Goal: Information Seeking & Learning: Learn about a topic

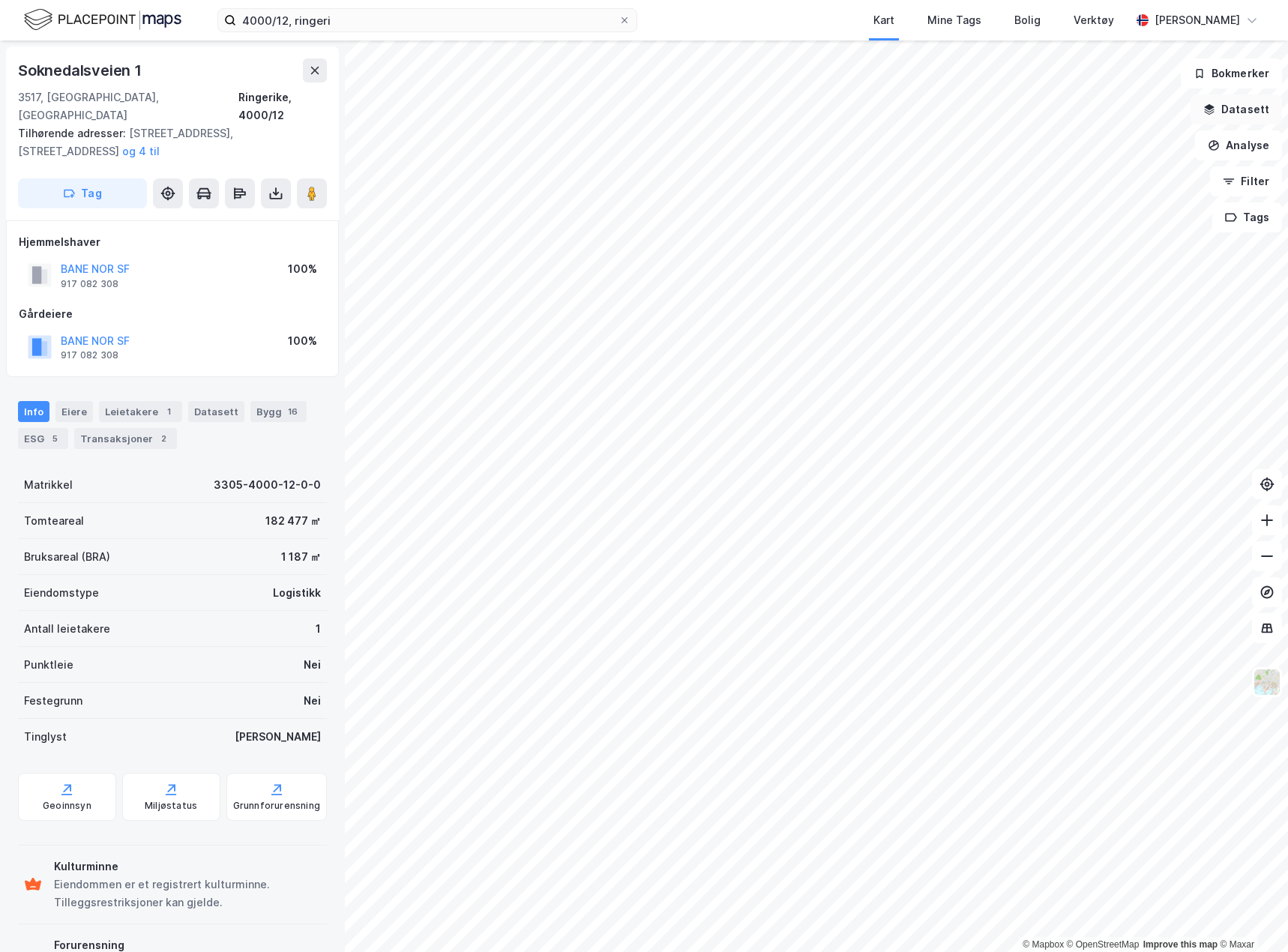
click at [1249, 99] on button "Datasett" at bounding box center [1236, 110] width 91 height 30
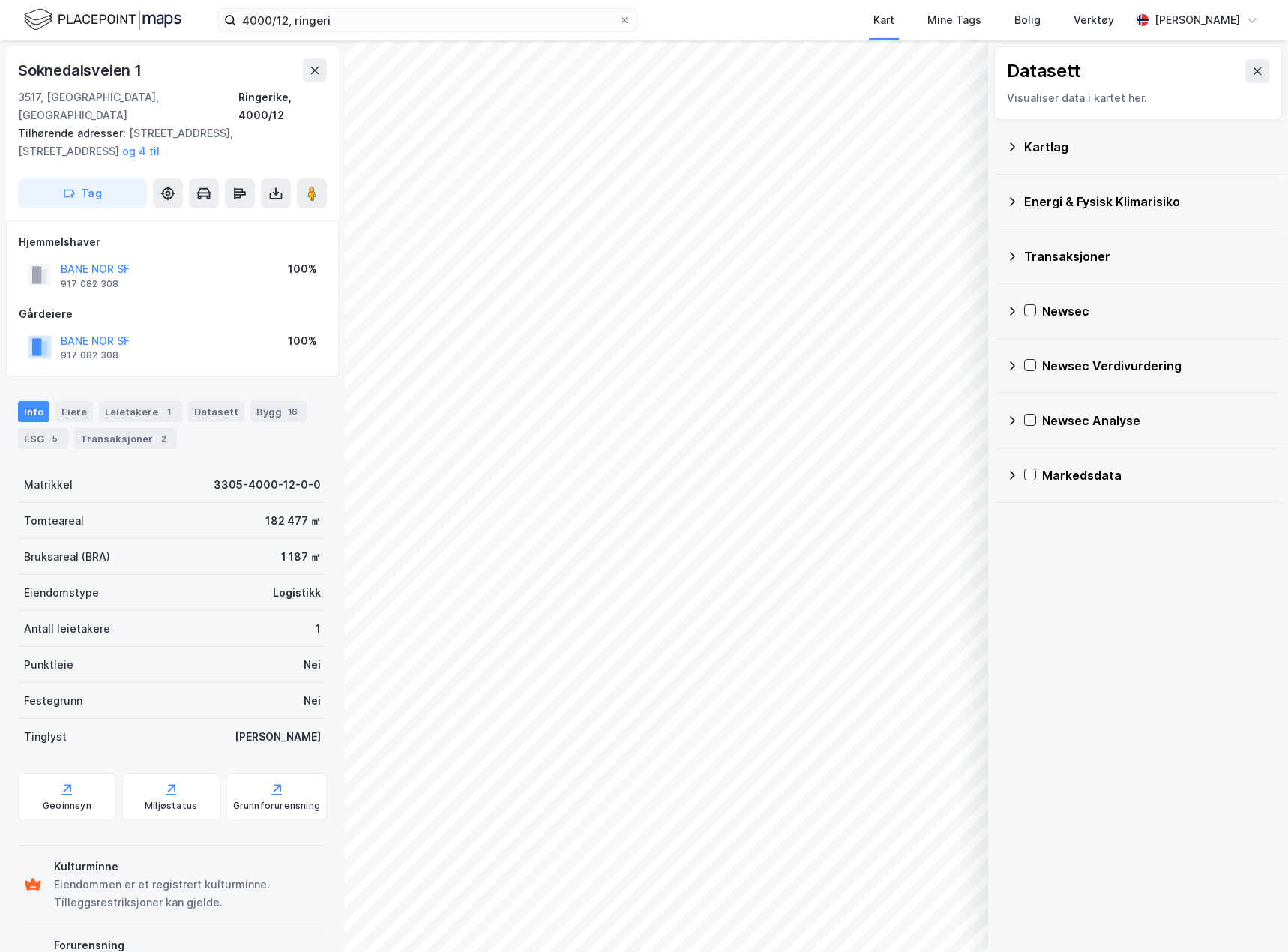
click at [1018, 200] on div "Energi & Fysisk Klimarisiko" at bounding box center [1138, 201] width 264 height 36
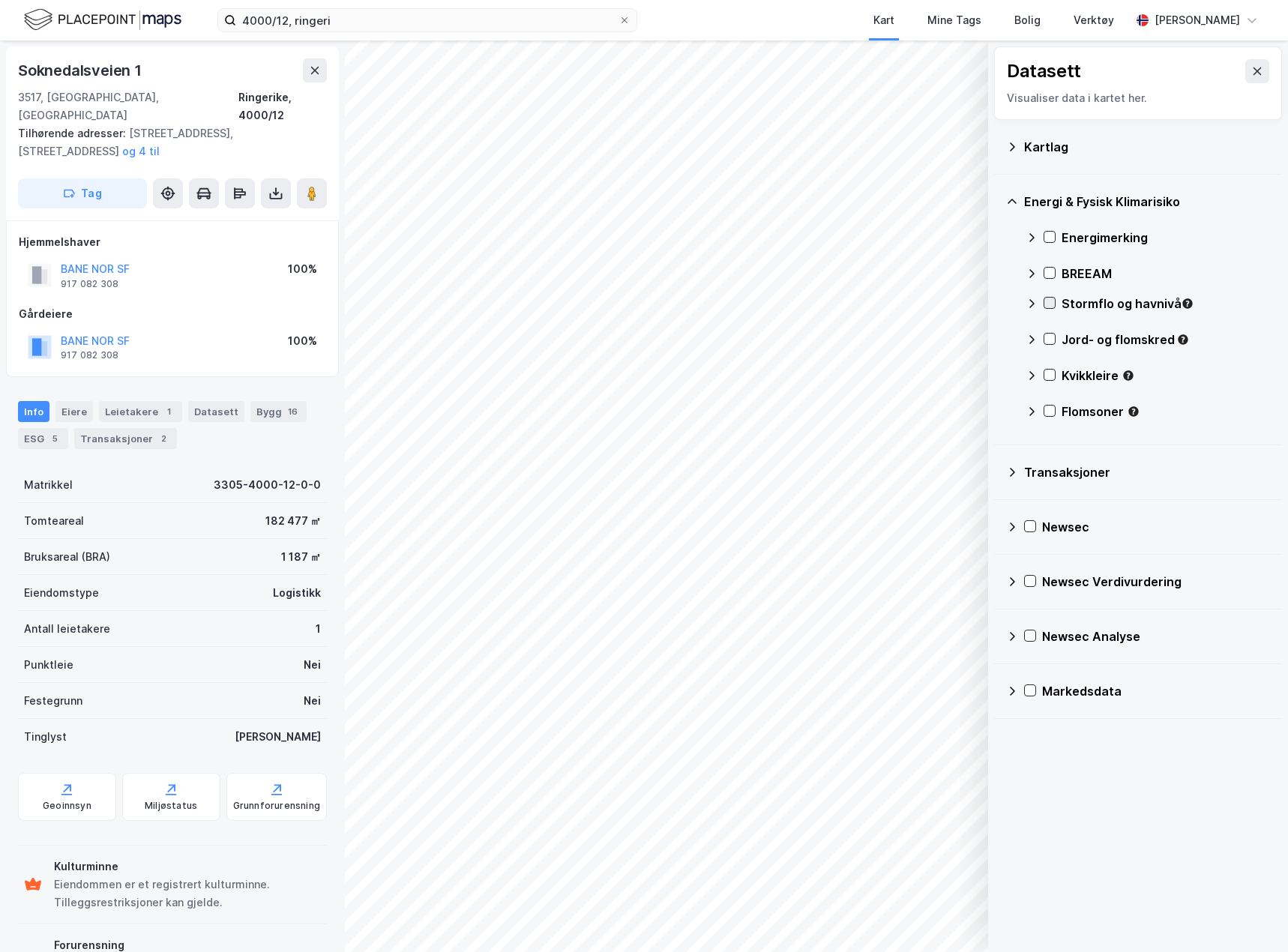
click at [1047, 299] on icon at bounding box center [1049, 302] width 10 height 10
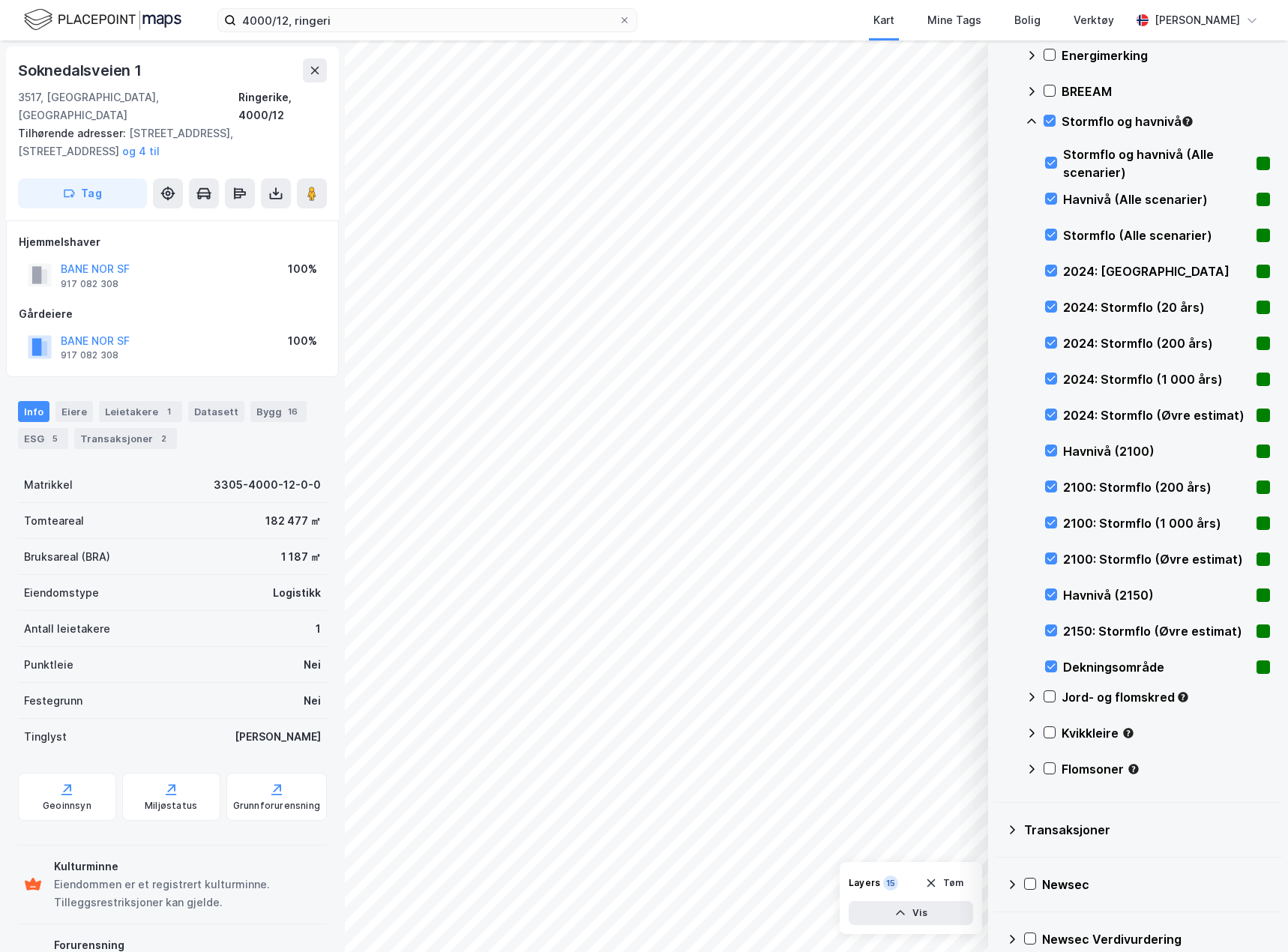
scroll to position [313, 0]
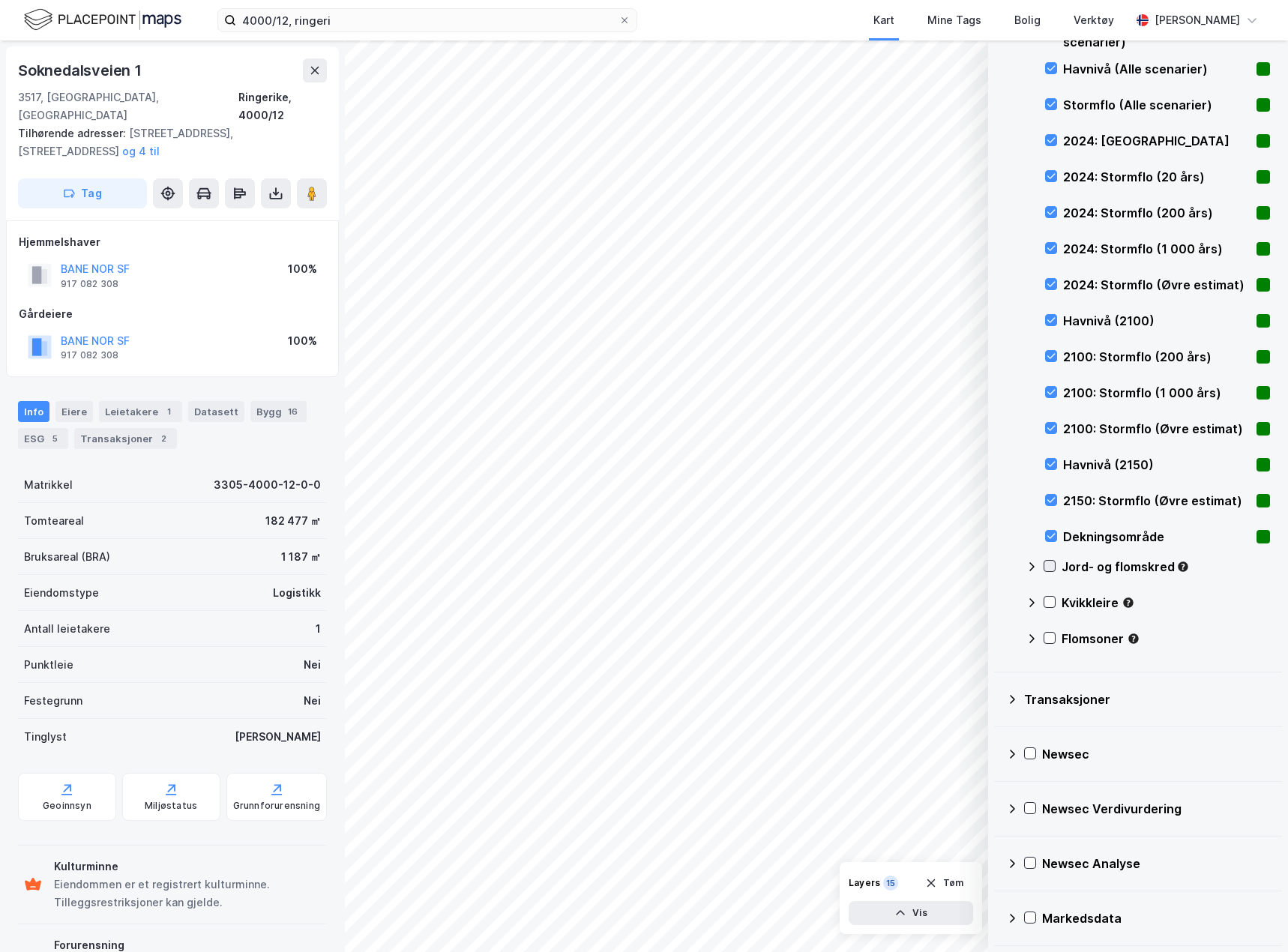
click at [1049, 563] on icon at bounding box center [1049, 565] width 10 height 10
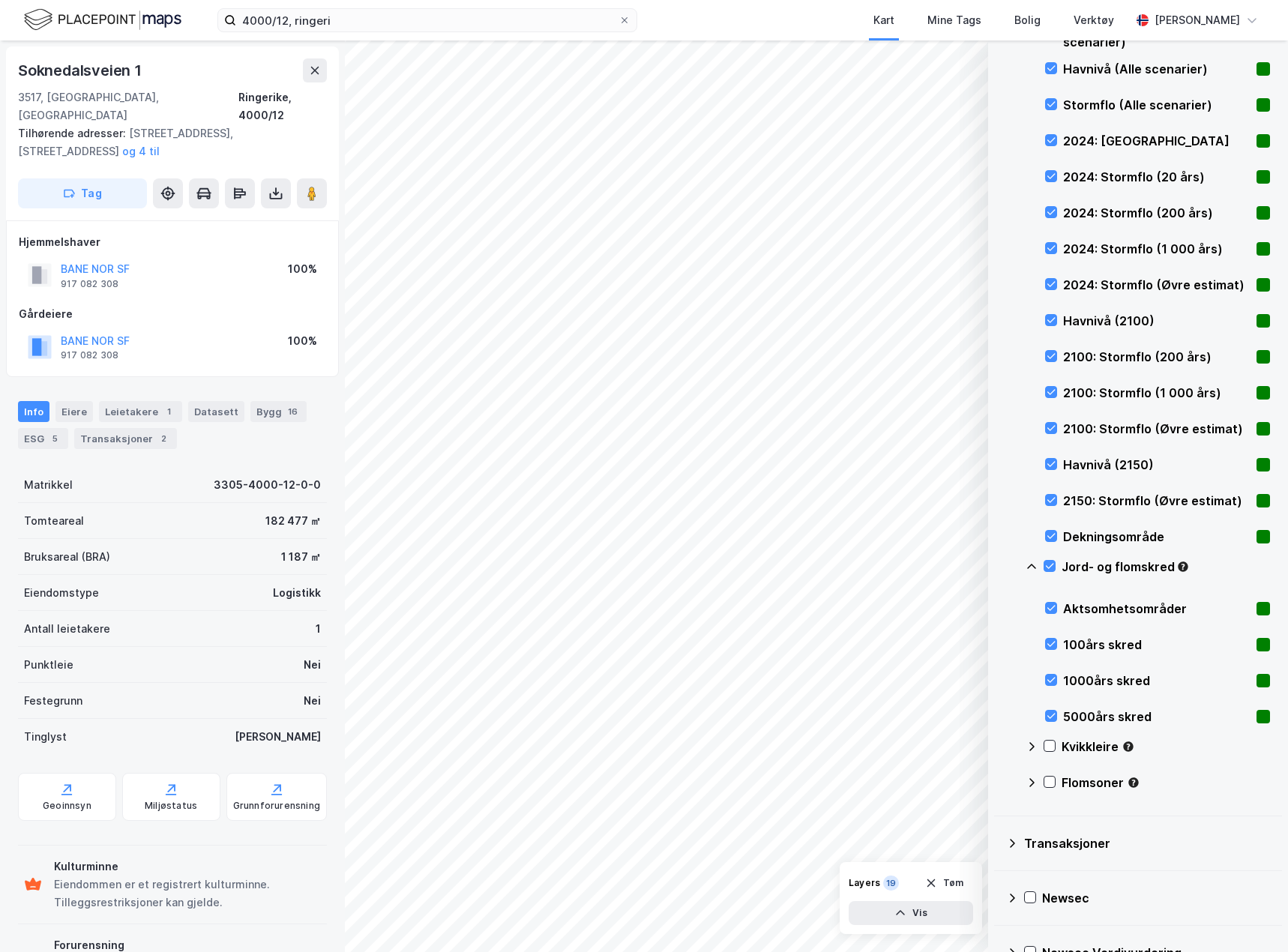
scroll to position [457, 0]
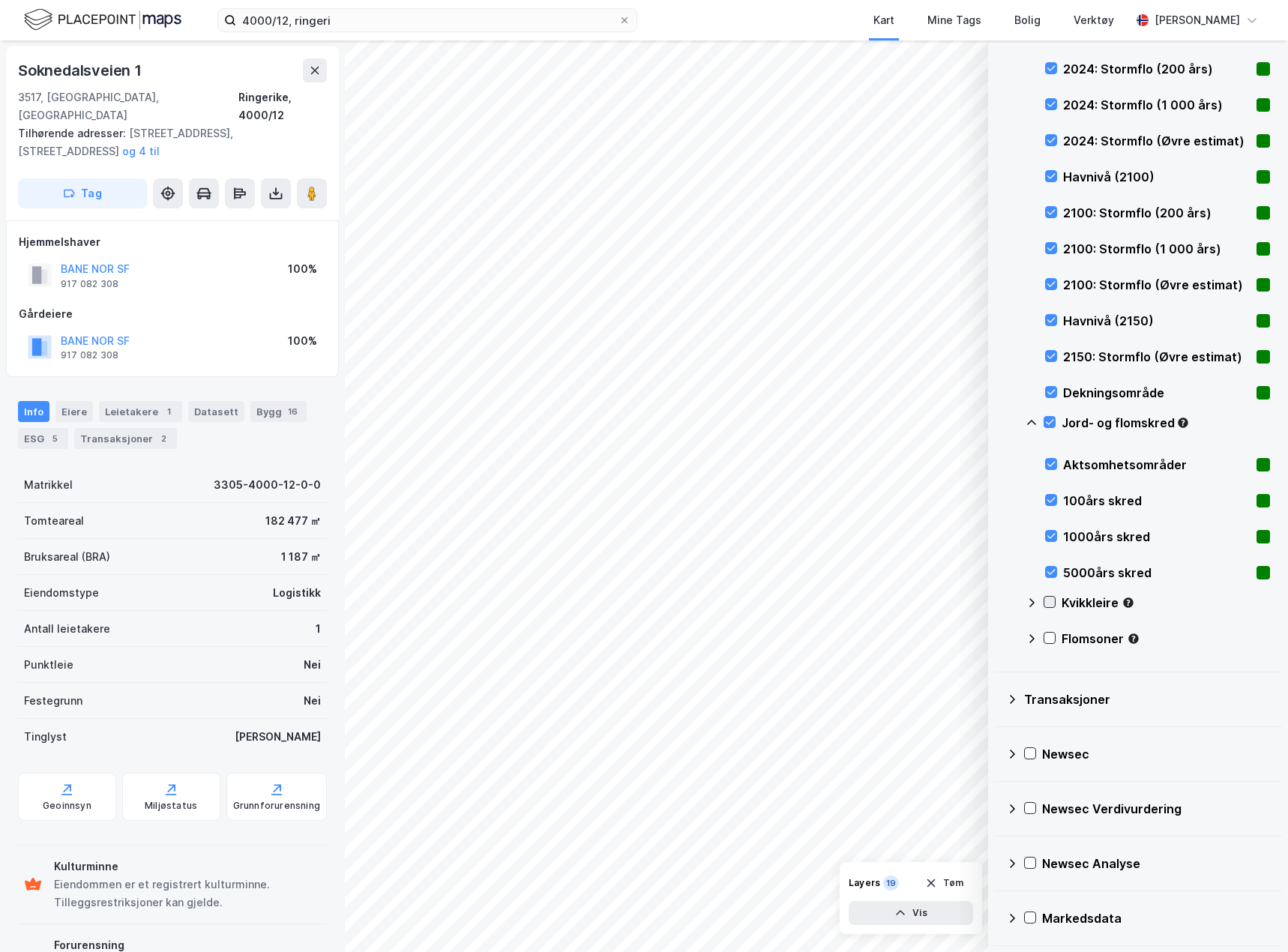
click at [1045, 601] on icon at bounding box center [1049, 601] width 10 height 10
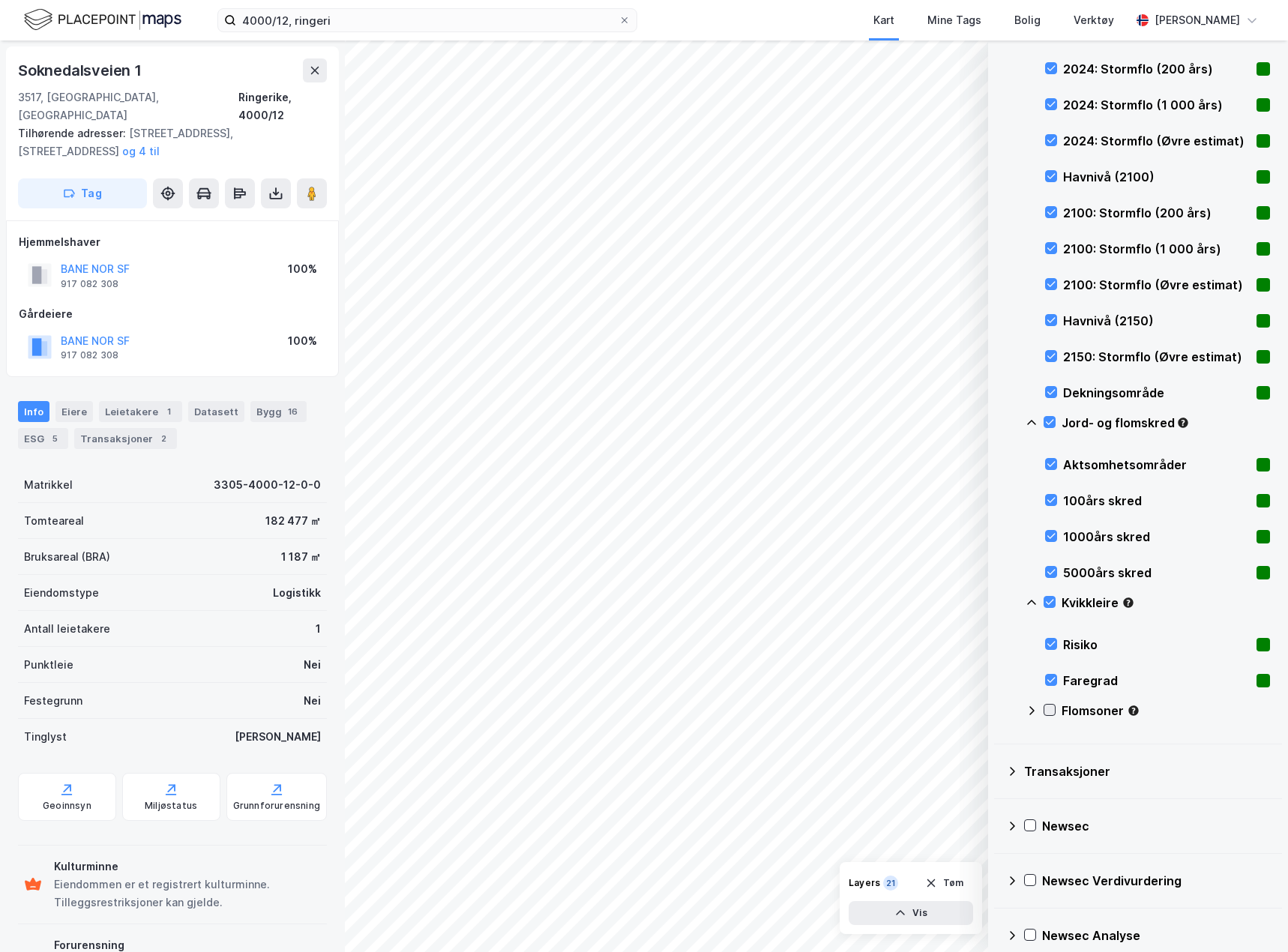
click at [1050, 703] on div at bounding box center [1049, 709] width 12 height 12
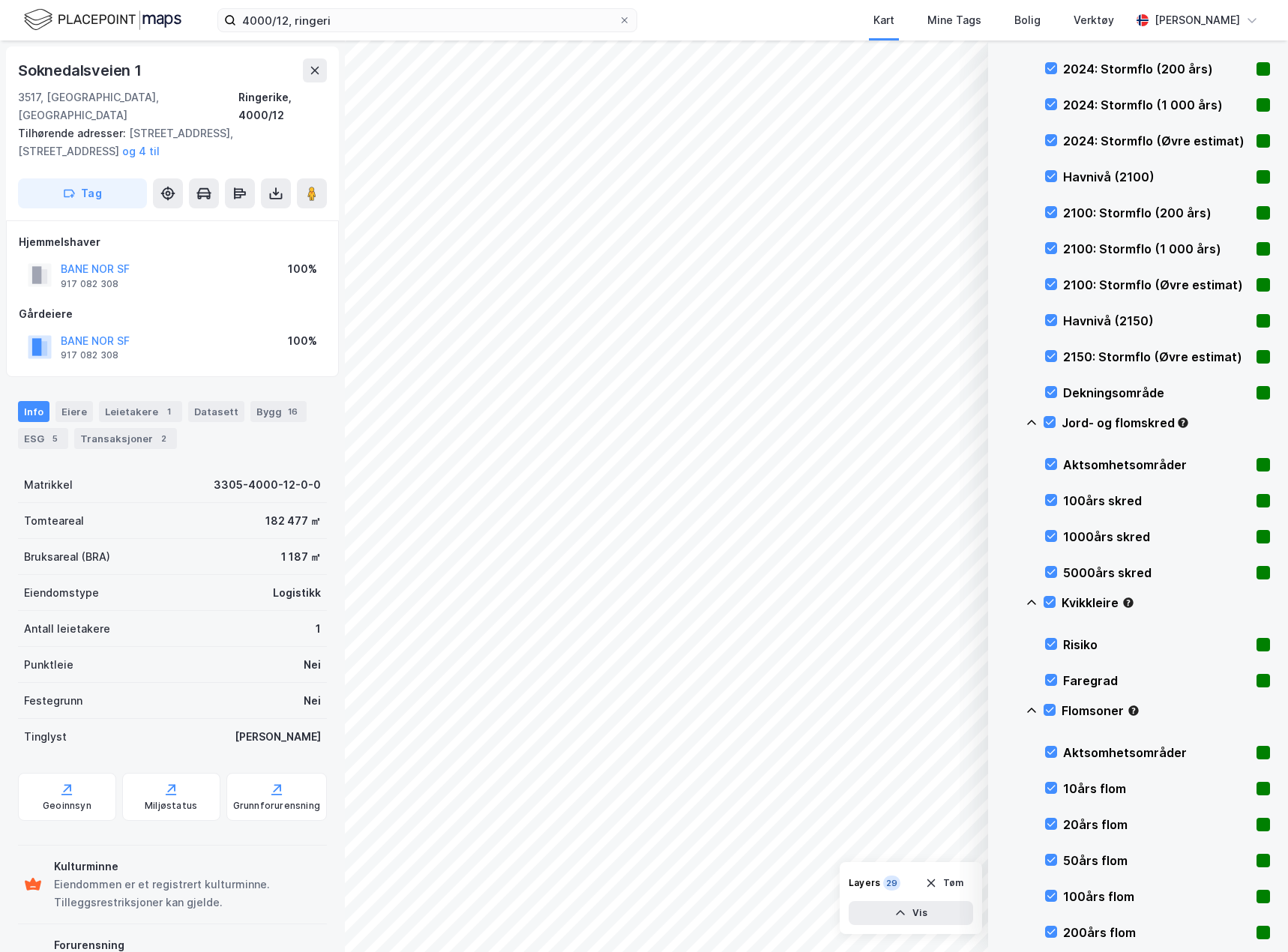
scroll to position [0, 0]
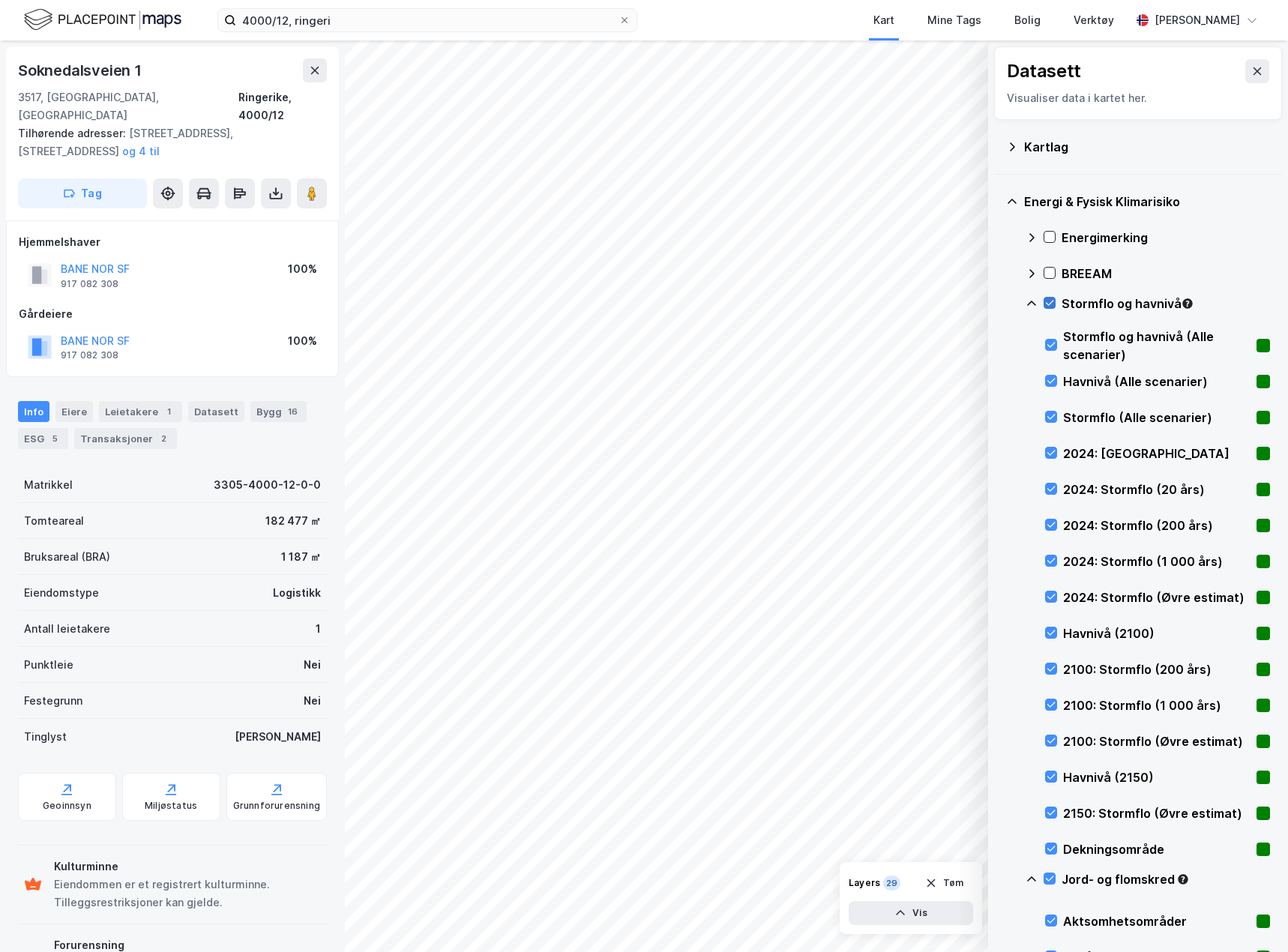
click at [1053, 307] on icon at bounding box center [1049, 302] width 10 height 10
click at [1030, 300] on icon at bounding box center [1031, 303] width 12 height 12
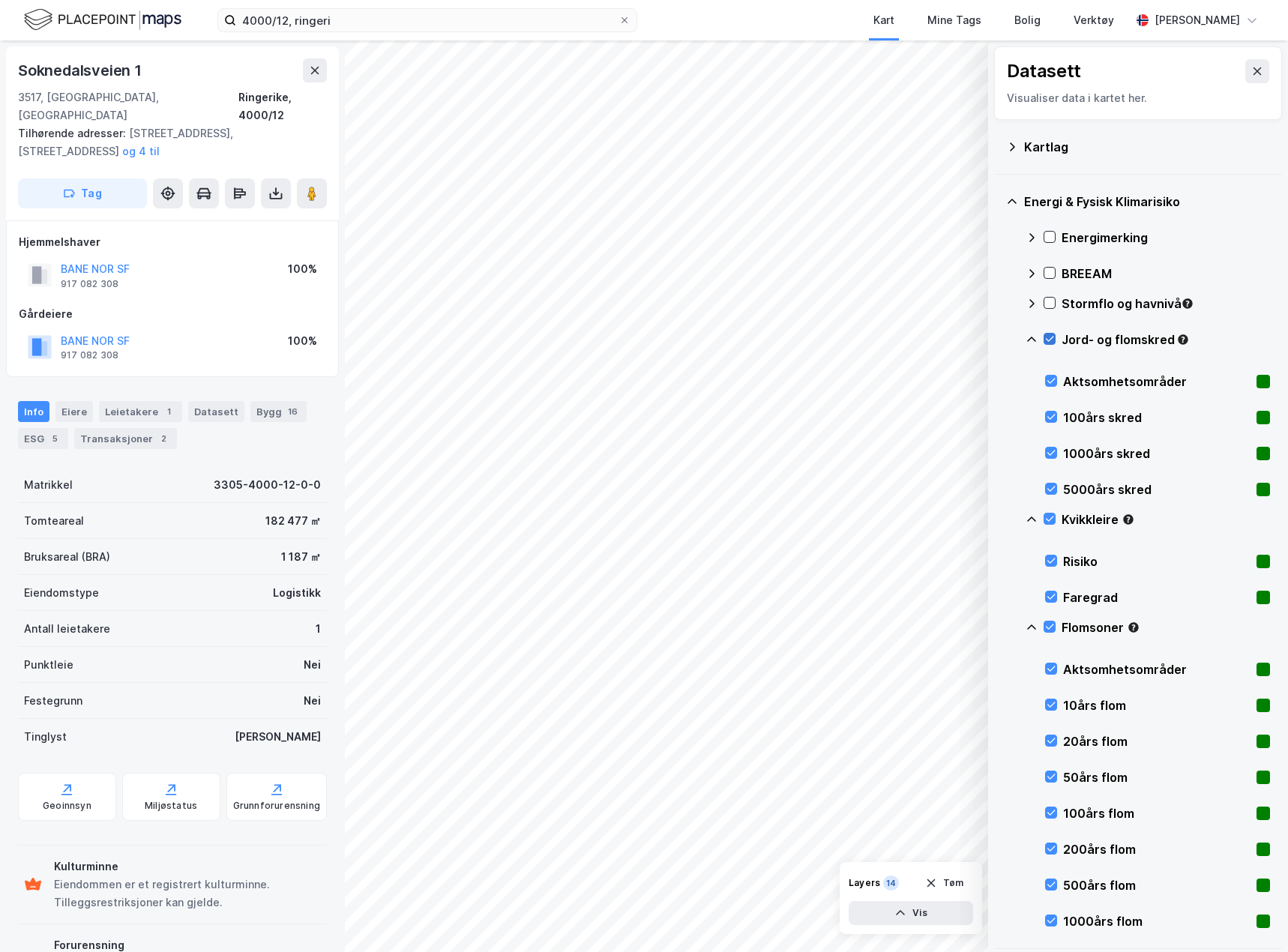
click at [1053, 339] on icon at bounding box center [1049, 338] width 10 height 10
click at [1033, 342] on icon at bounding box center [1031, 339] width 12 height 12
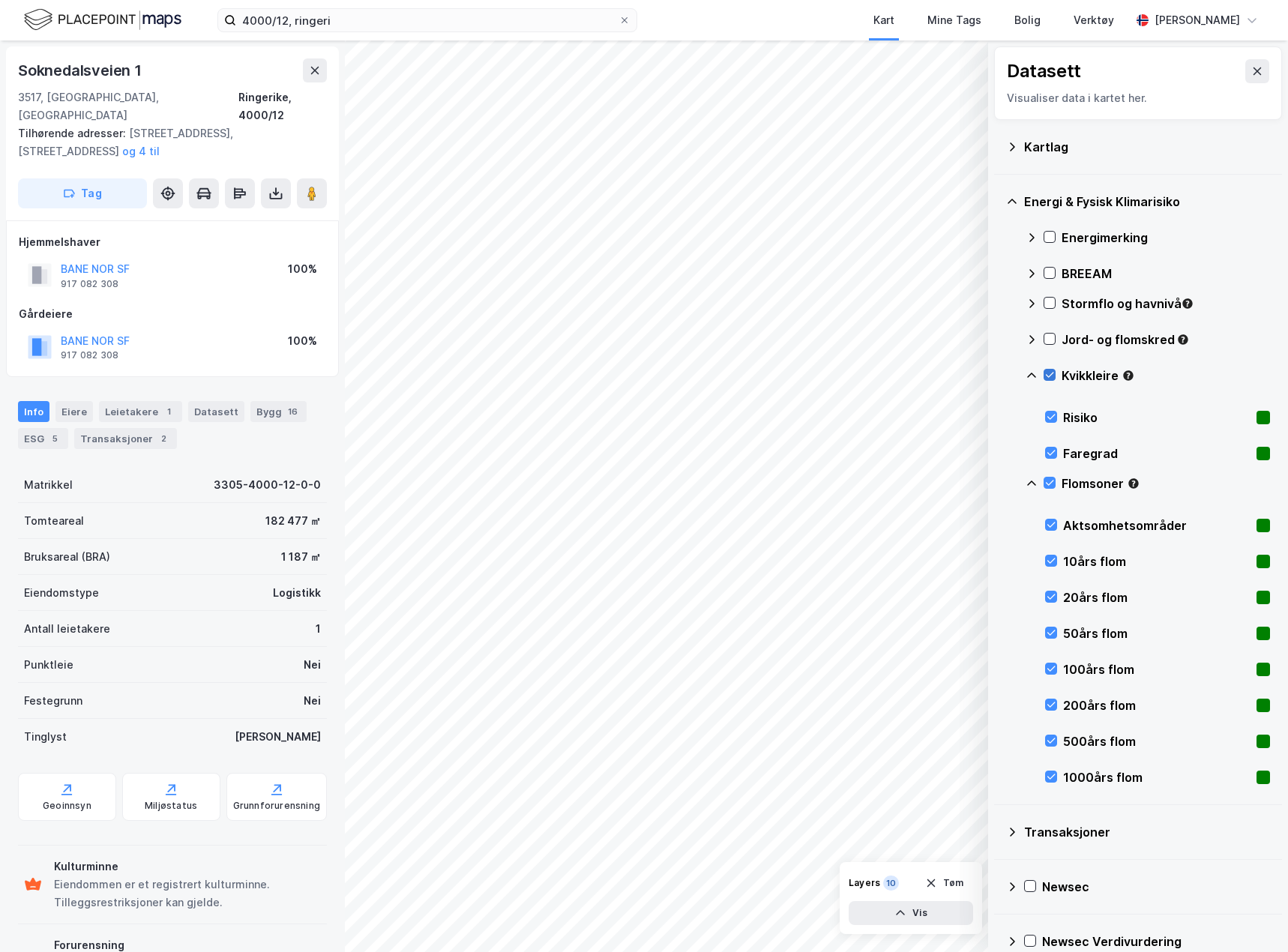
click at [1047, 375] on icon at bounding box center [1049, 374] width 10 height 10
click at [1055, 449] on icon at bounding box center [1050, 452] width 10 height 10
click at [1245, 70] on button at bounding box center [1257, 71] width 24 height 24
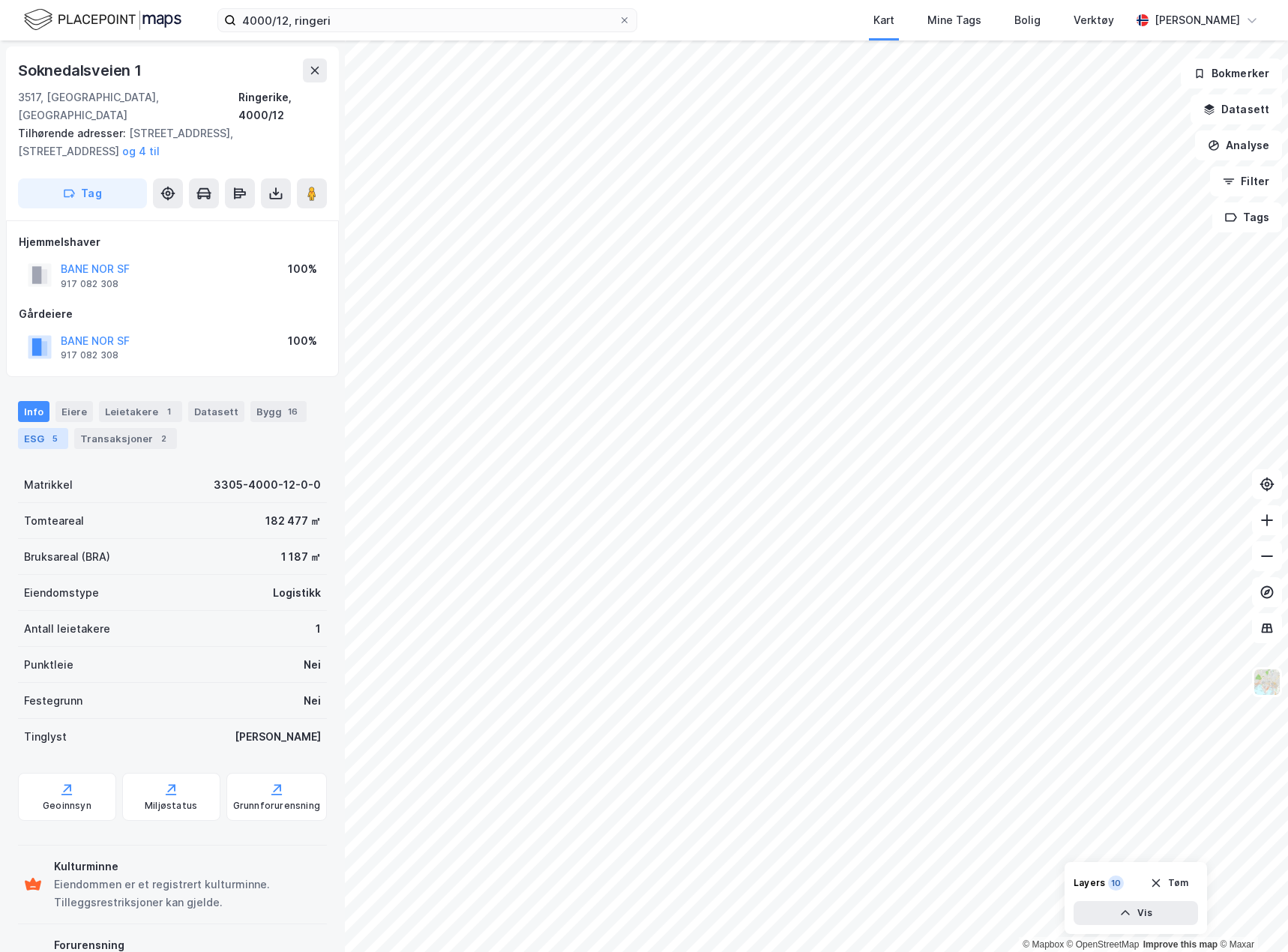
click at [56, 431] on div "5" at bounding box center [54, 438] width 15 height 15
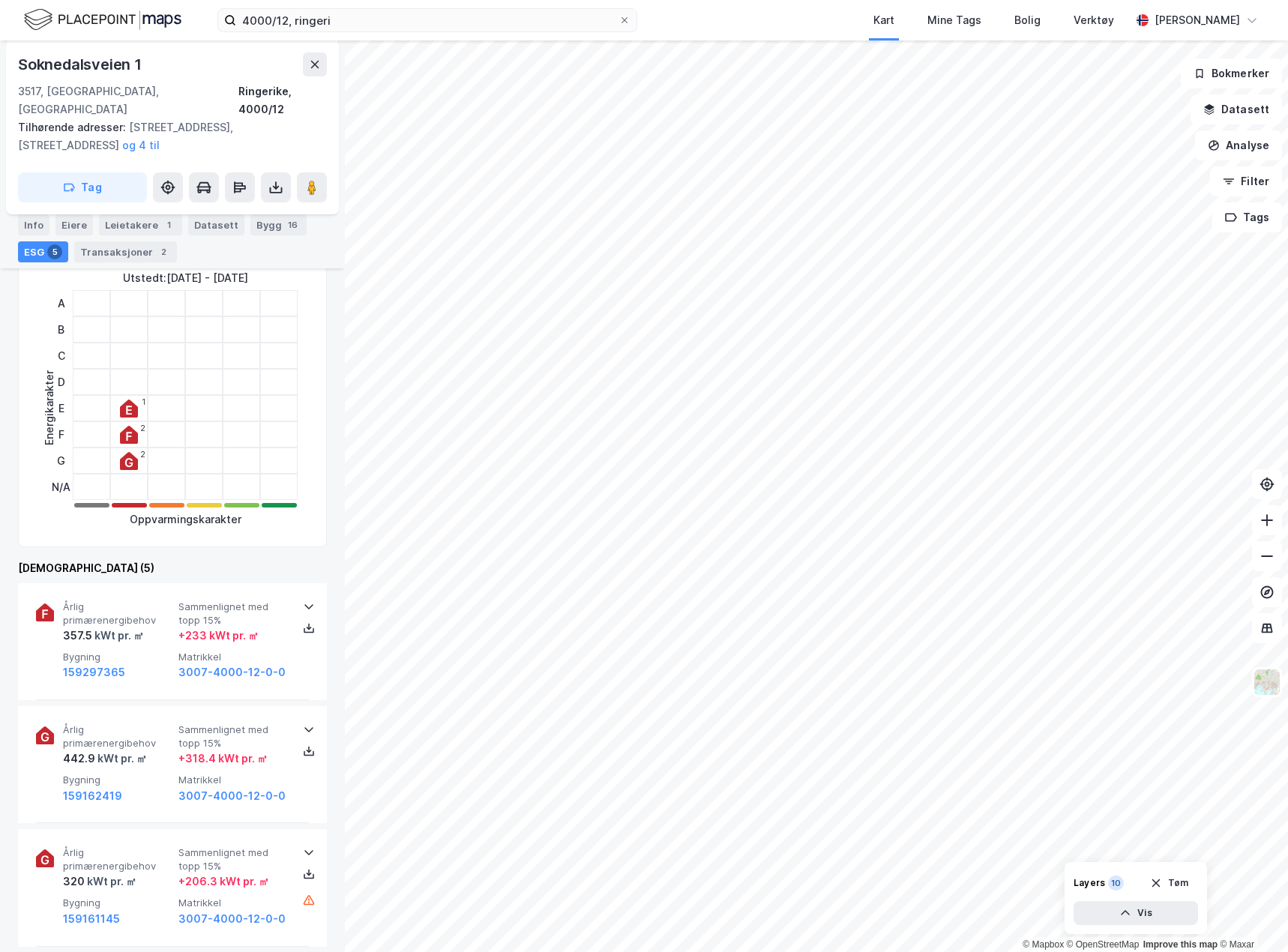
scroll to position [75, 0]
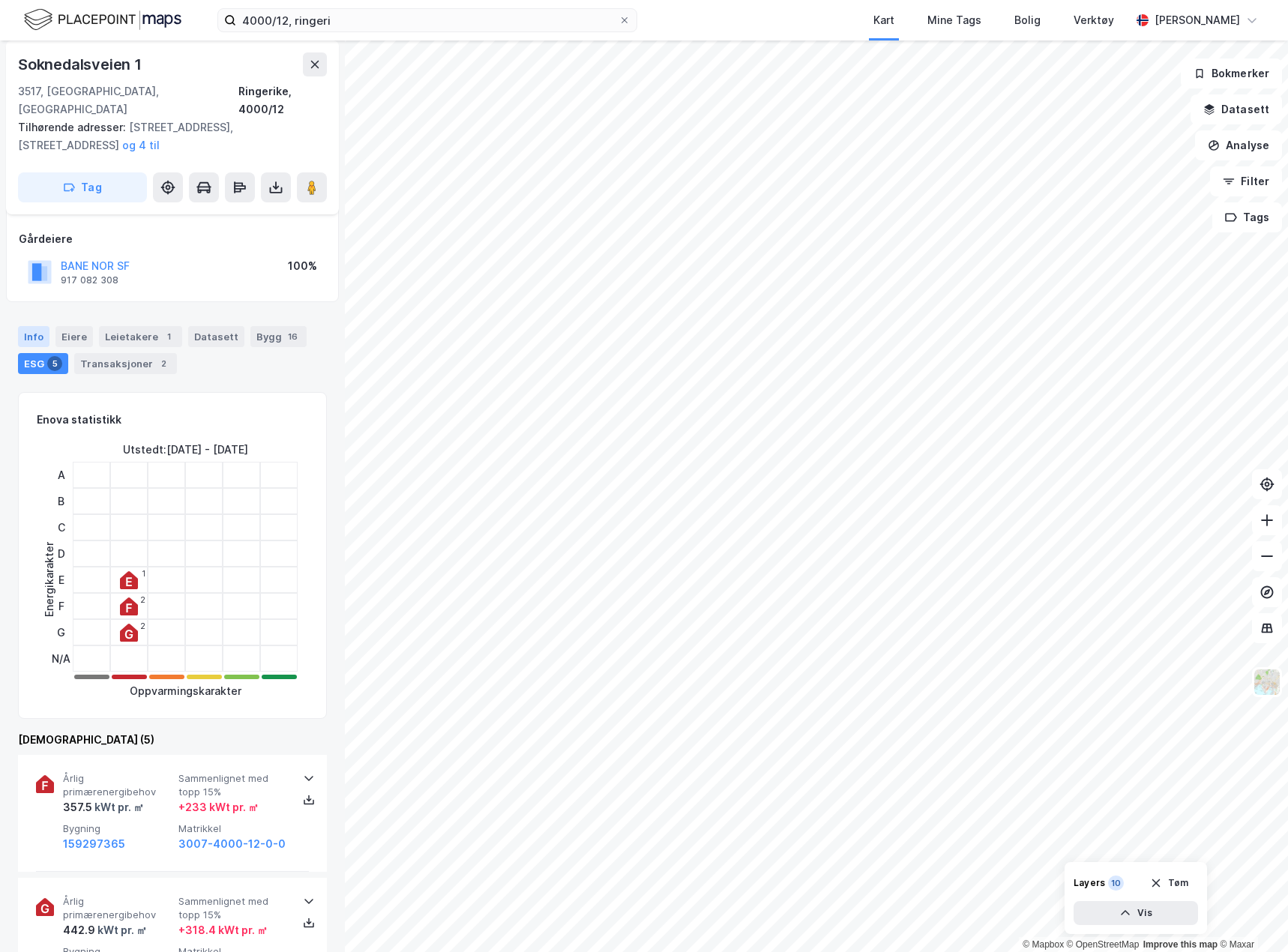
click at [30, 329] on div "Info" at bounding box center [34, 336] width 31 height 21
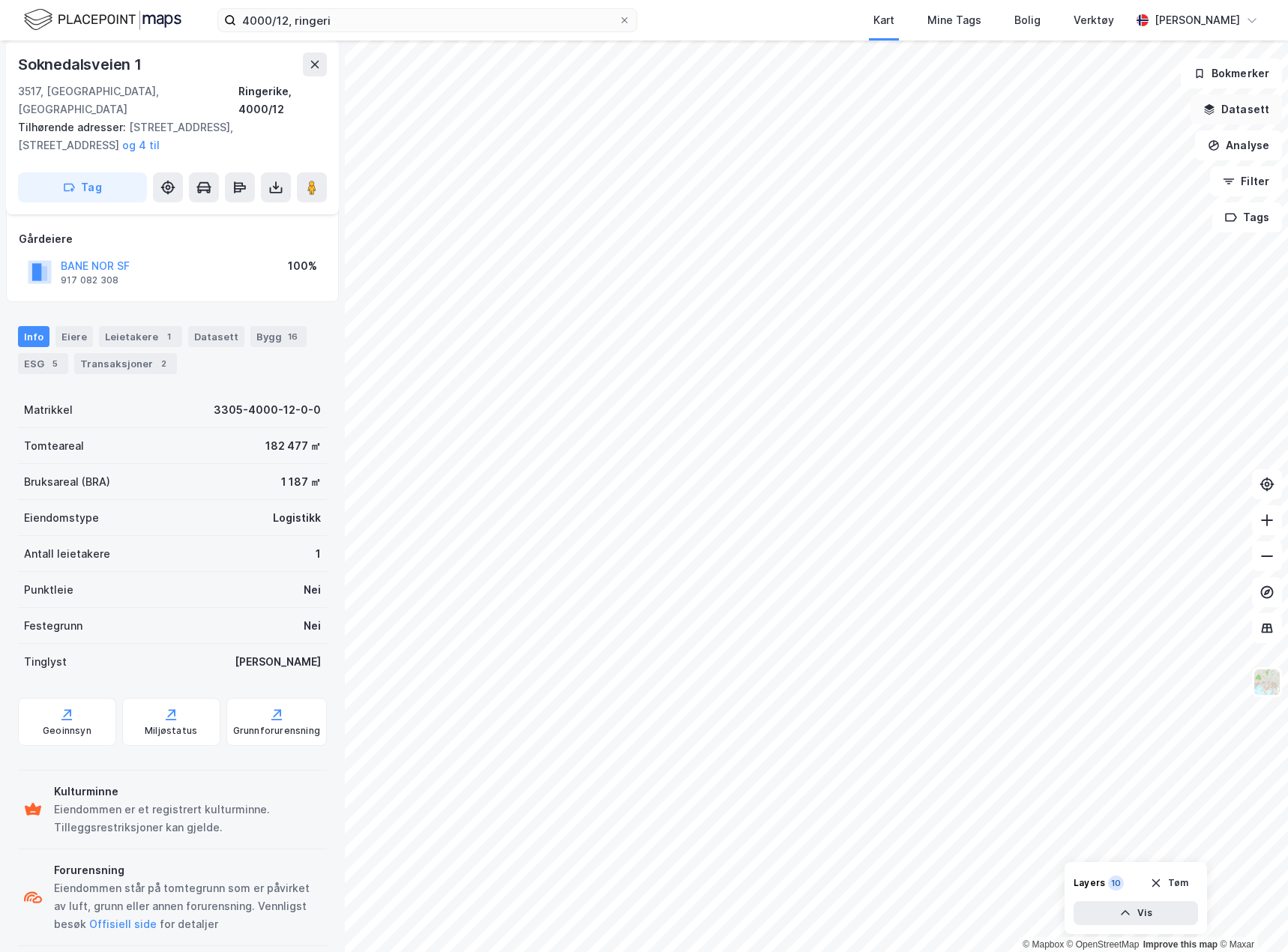
click at [1245, 109] on button "Datasett" at bounding box center [1236, 110] width 91 height 30
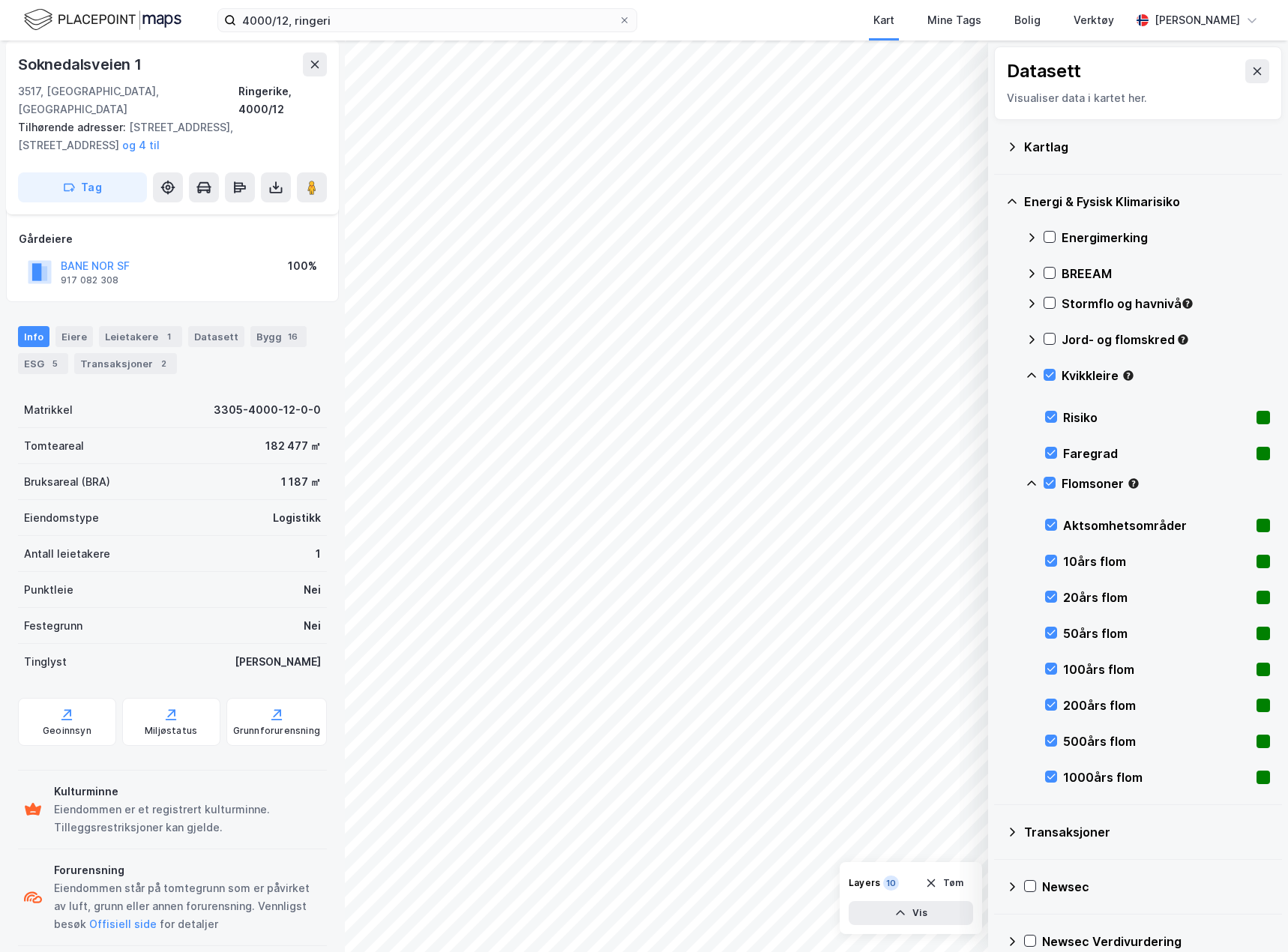
scroll to position [75, 0]
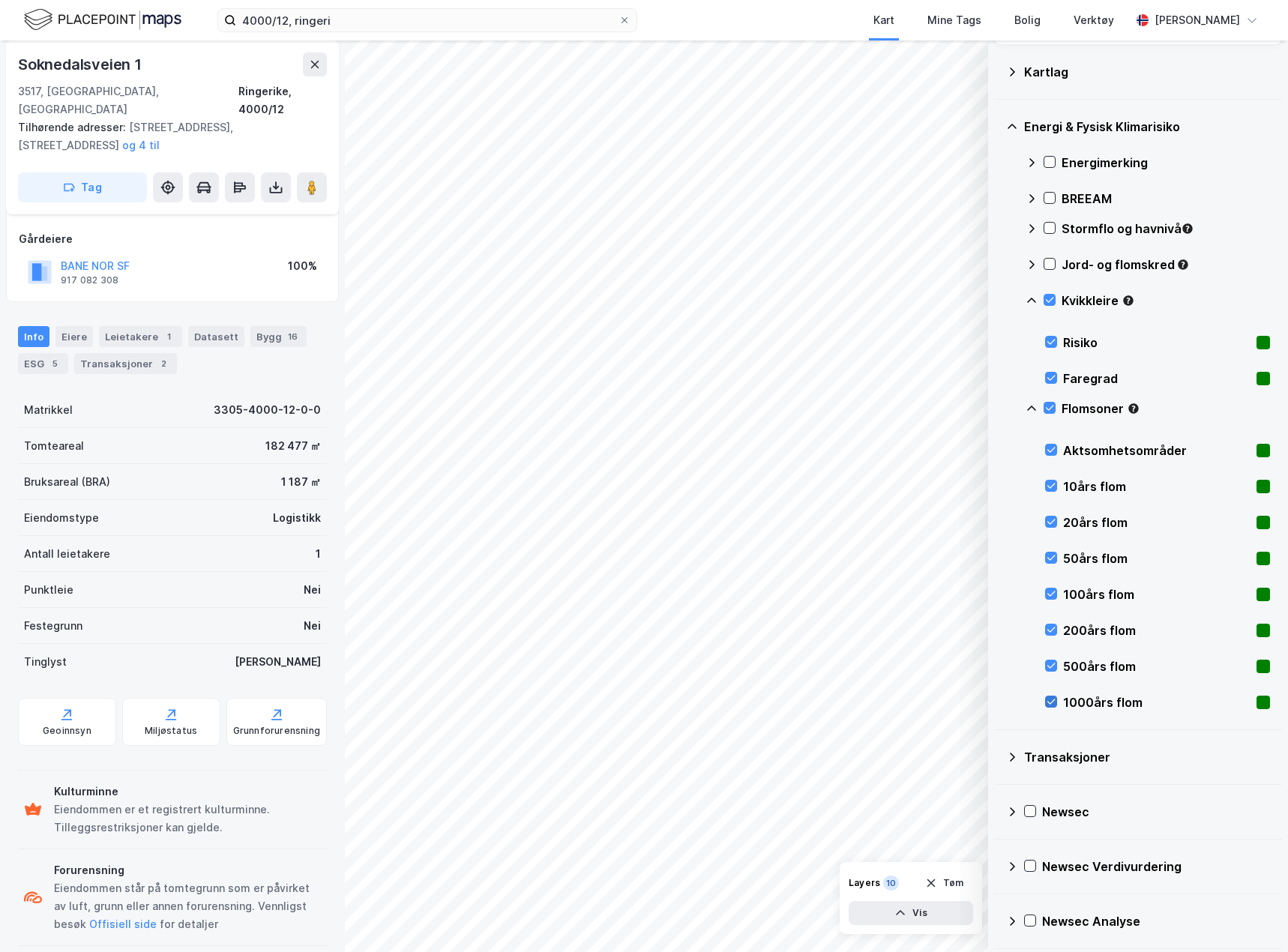
click at [1050, 700] on icon at bounding box center [1050, 701] width 10 height 10
click at [1047, 449] on icon at bounding box center [1050, 449] width 10 height 10
click at [1049, 484] on icon at bounding box center [1050, 485] width 10 height 10
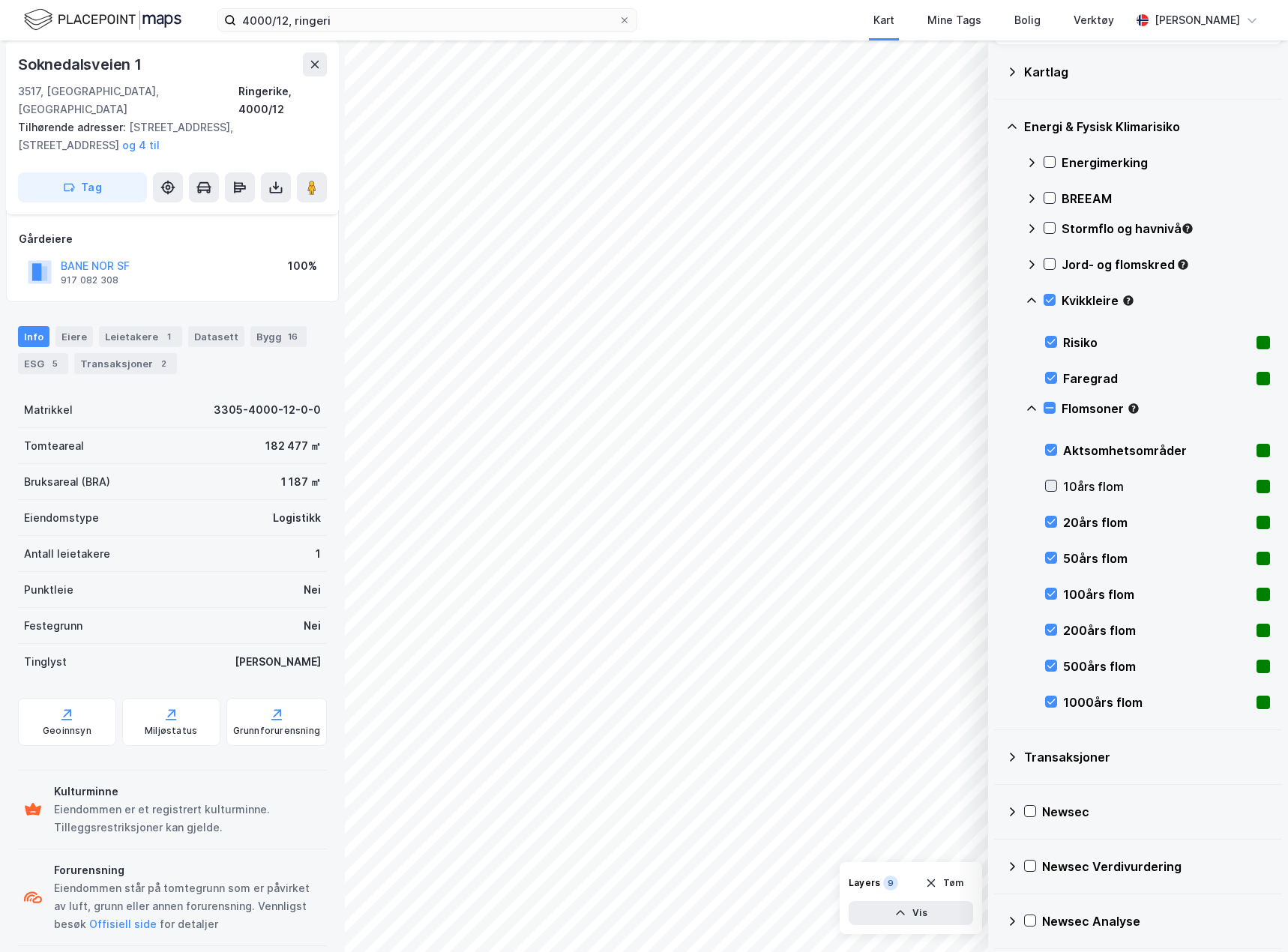
click at [1049, 484] on icon at bounding box center [1050, 485] width 10 height 10
click at [1047, 374] on icon at bounding box center [1050, 377] width 10 height 10
click at [1257, 376] on rect at bounding box center [1263, 378] width 14 height 14
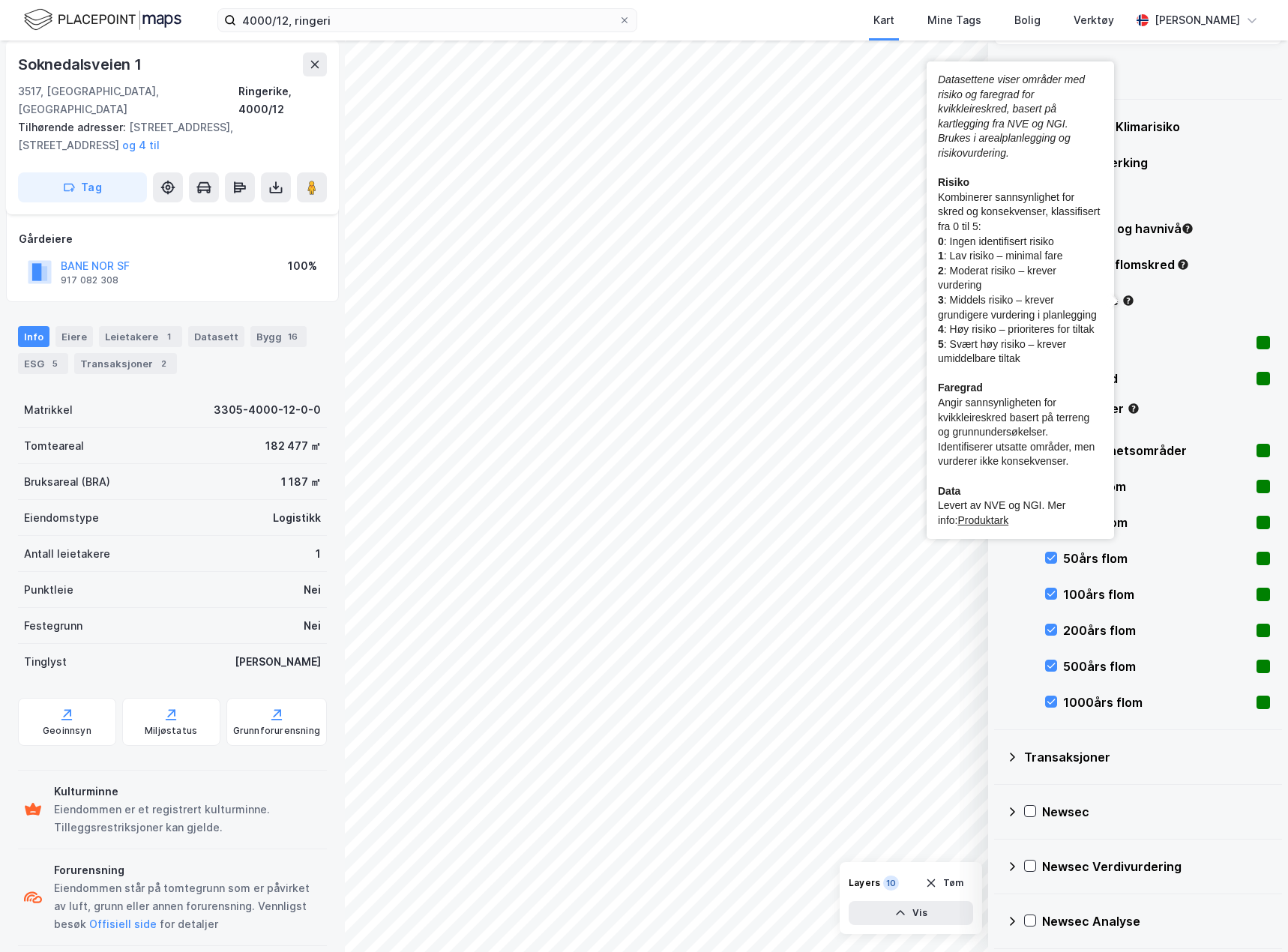
click at [1126, 300] on icon "Tooltip anchor" at bounding box center [1128, 300] width 10 height 10
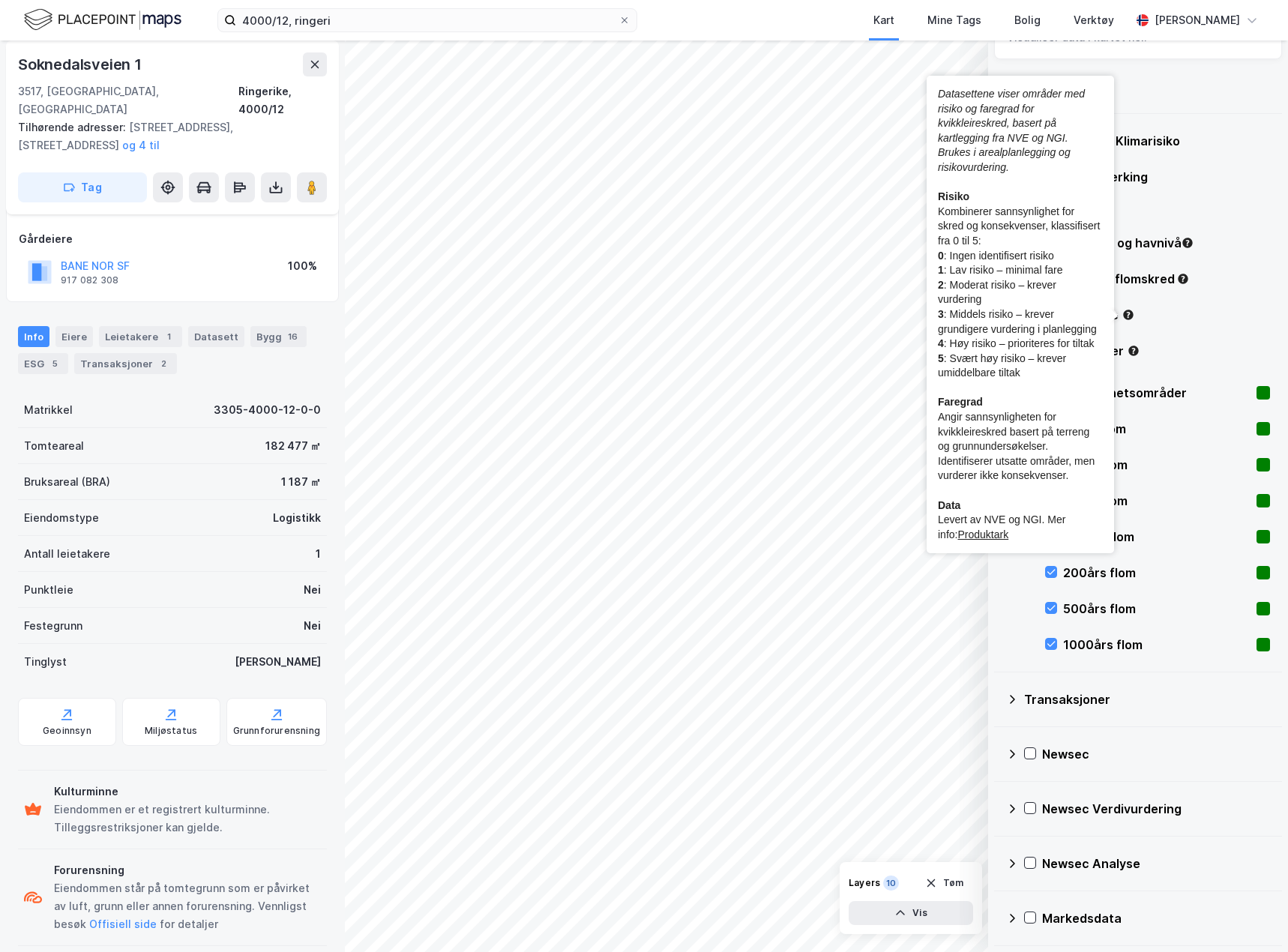
scroll to position [61, 0]
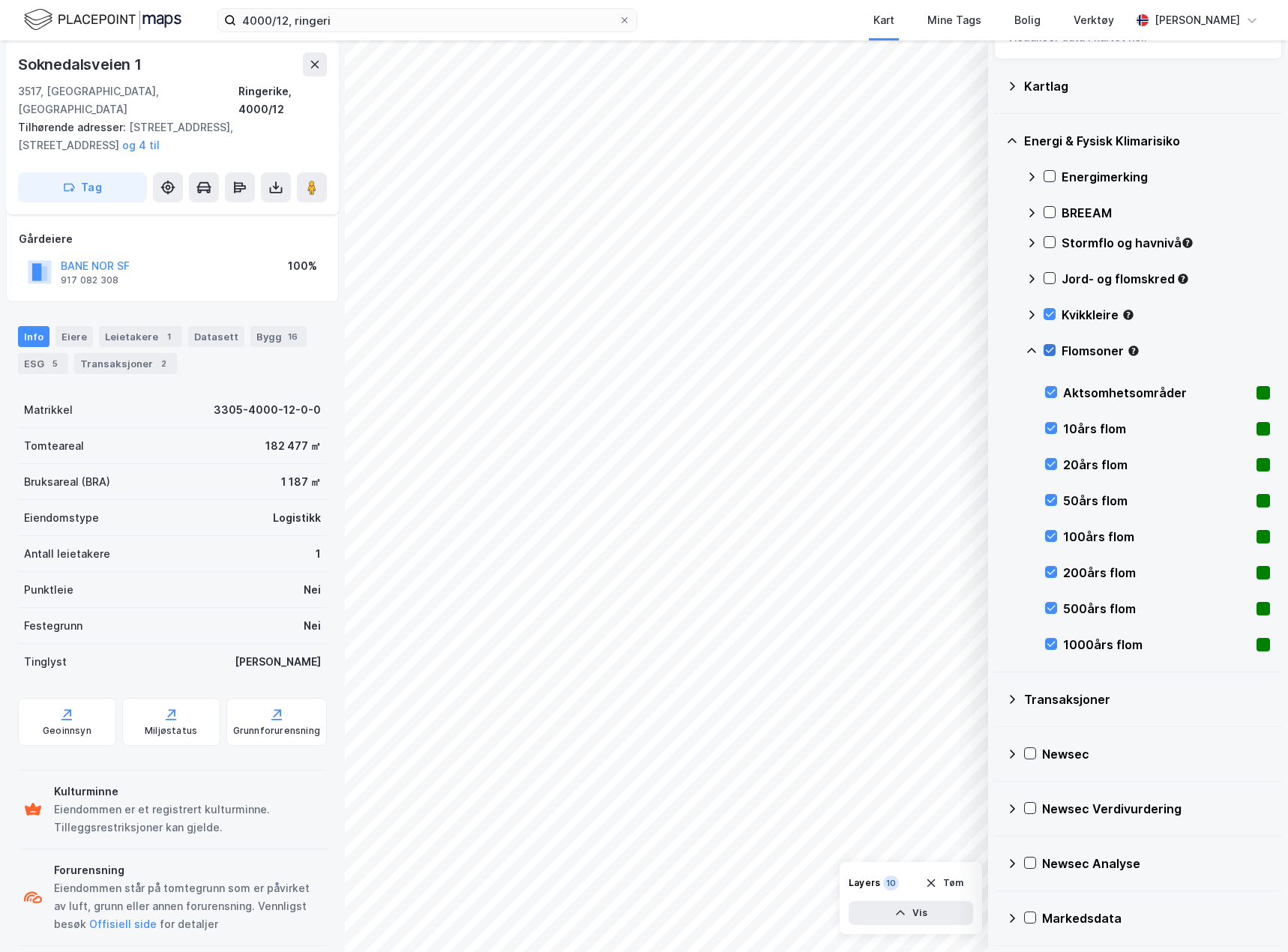
click at [1045, 349] on icon at bounding box center [1049, 350] width 10 height 10
click at [1034, 348] on icon at bounding box center [1031, 351] width 12 height 12
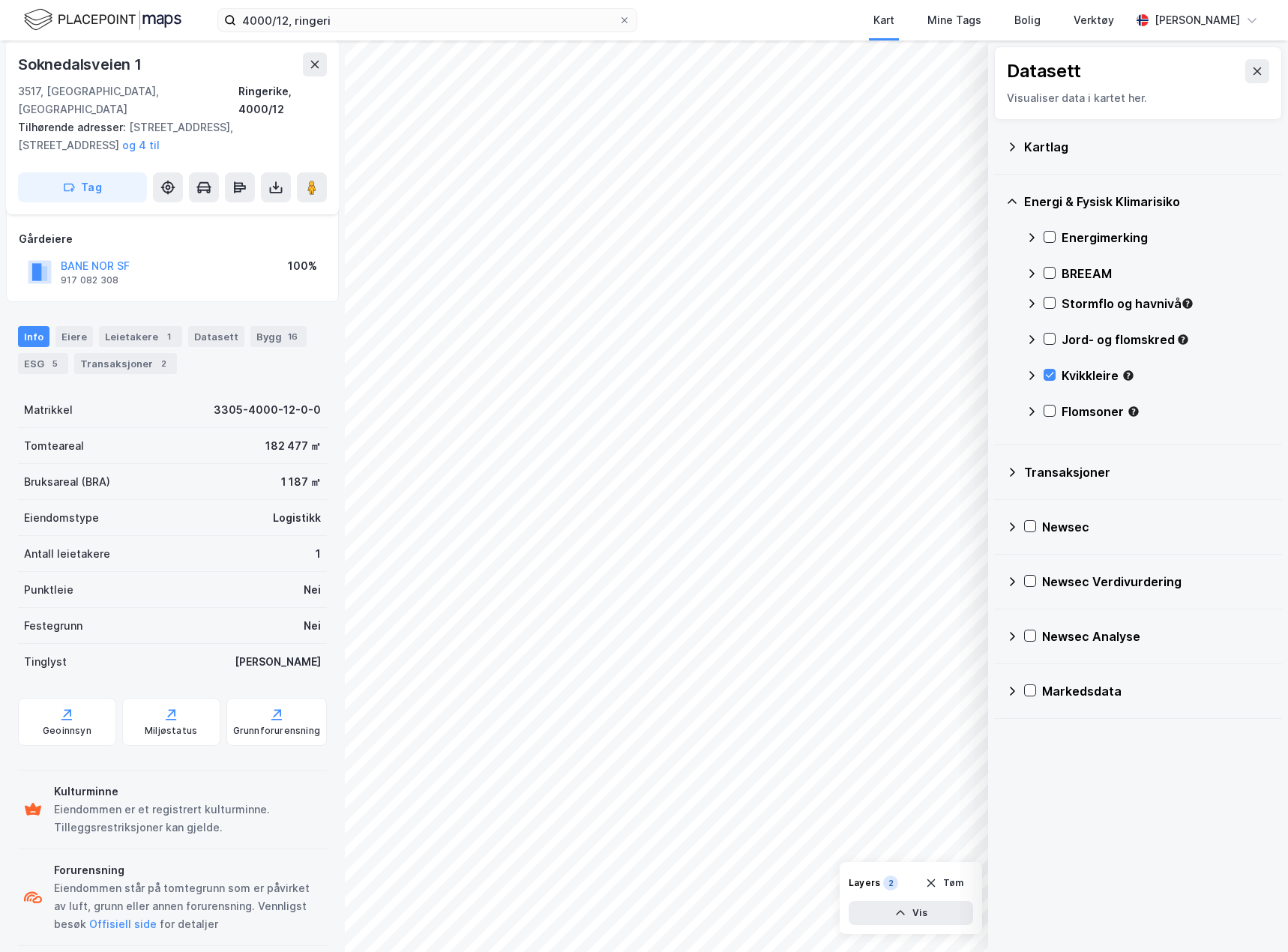
click at [1030, 377] on icon at bounding box center [1031, 375] width 12 height 12
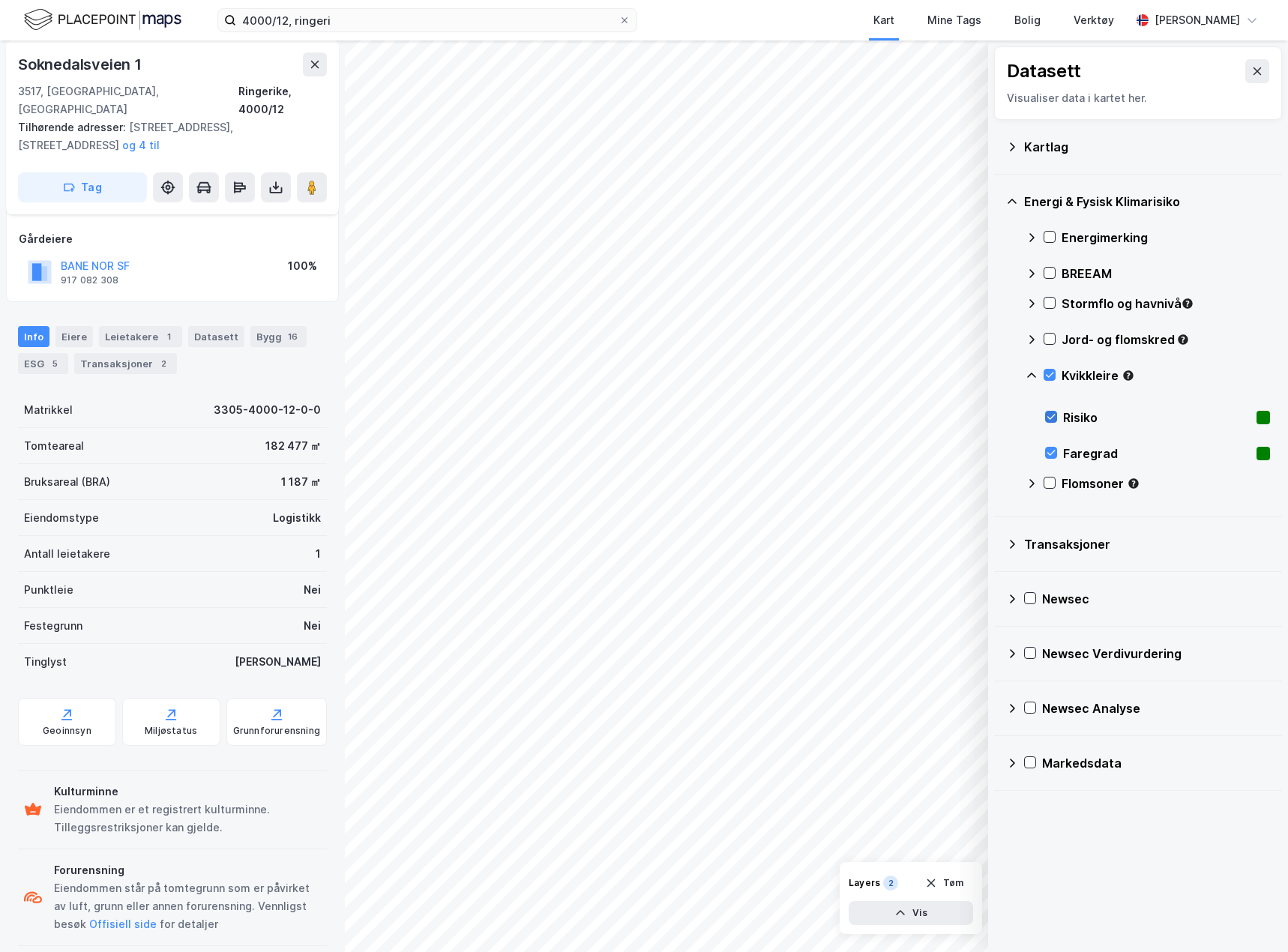
click at [1055, 412] on icon at bounding box center [1050, 416] width 10 height 10
click at [1048, 451] on icon at bounding box center [1050, 452] width 10 height 10
click at [1050, 423] on div at bounding box center [1050, 416] width 12 height 12
click at [1056, 448] on div at bounding box center [1050, 452] width 12 height 12
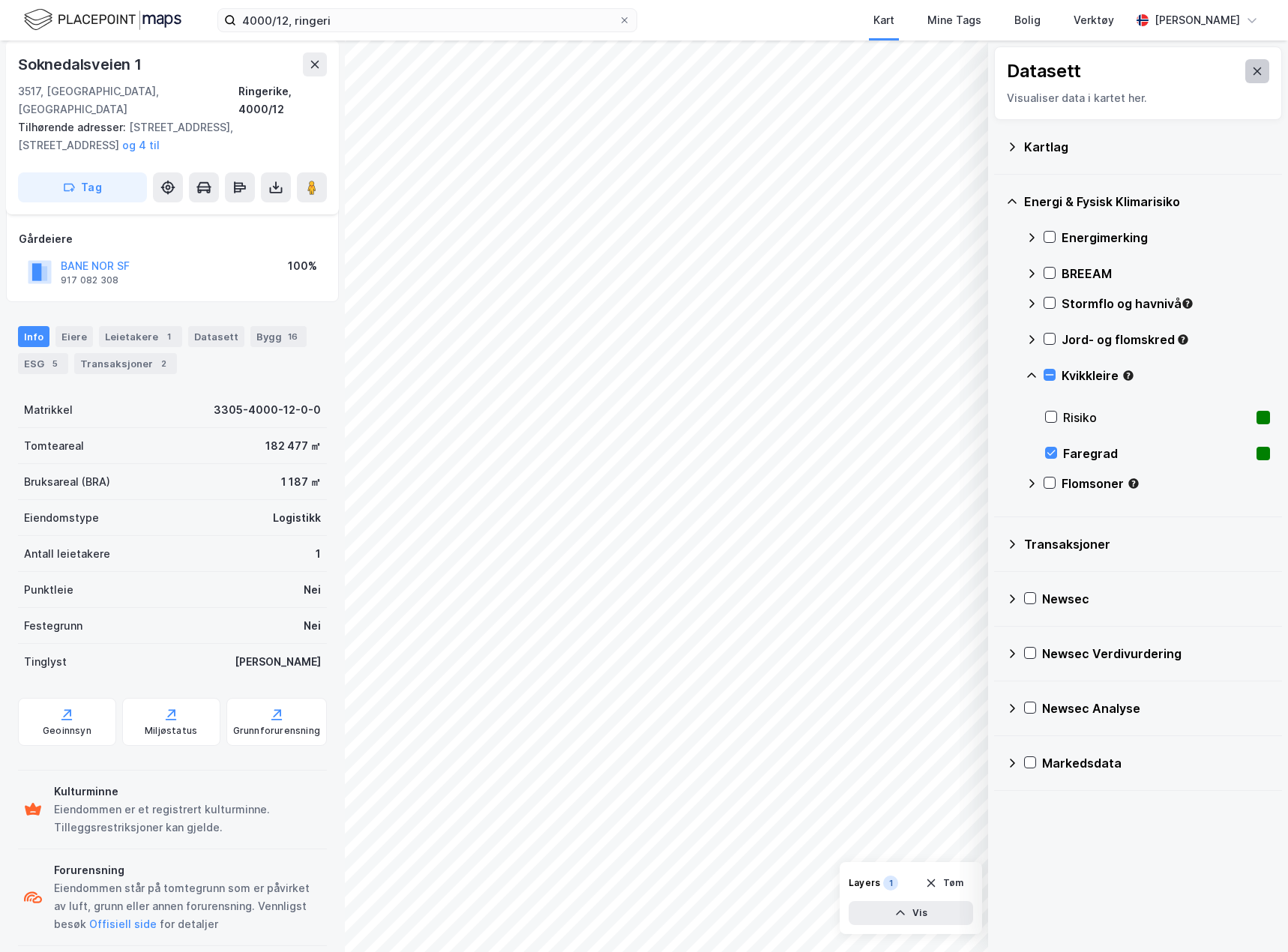
click at [1251, 75] on icon at bounding box center [1257, 71] width 12 height 12
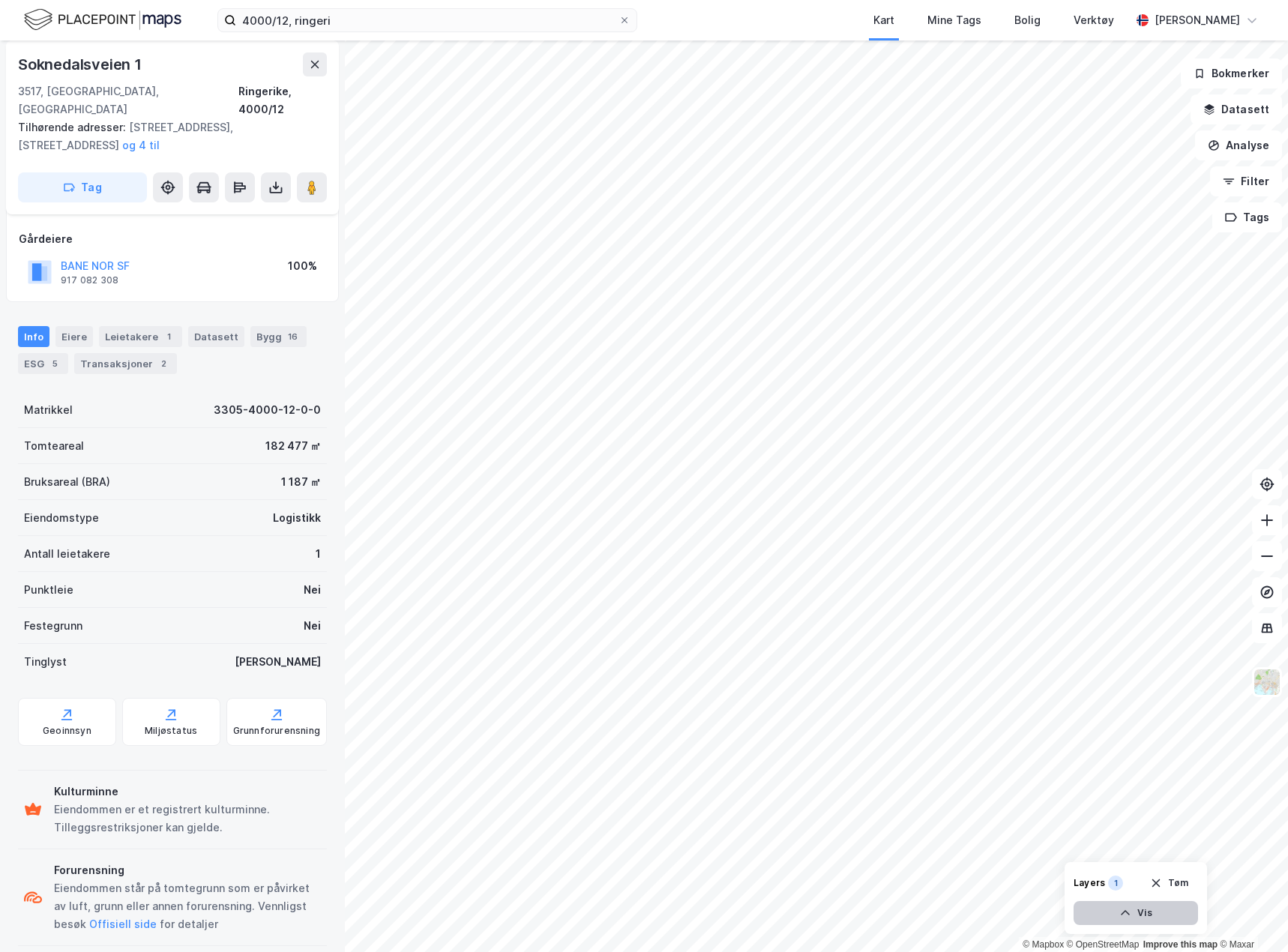
click at [1111, 909] on button "Vis" at bounding box center [1135, 913] width 124 height 24
click at [1090, 918] on button "Lukk" at bounding box center [1094, 913] width 207 height 24
click at [1231, 109] on button "Datasett" at bounding box center [1236, 110] width 91 height 30
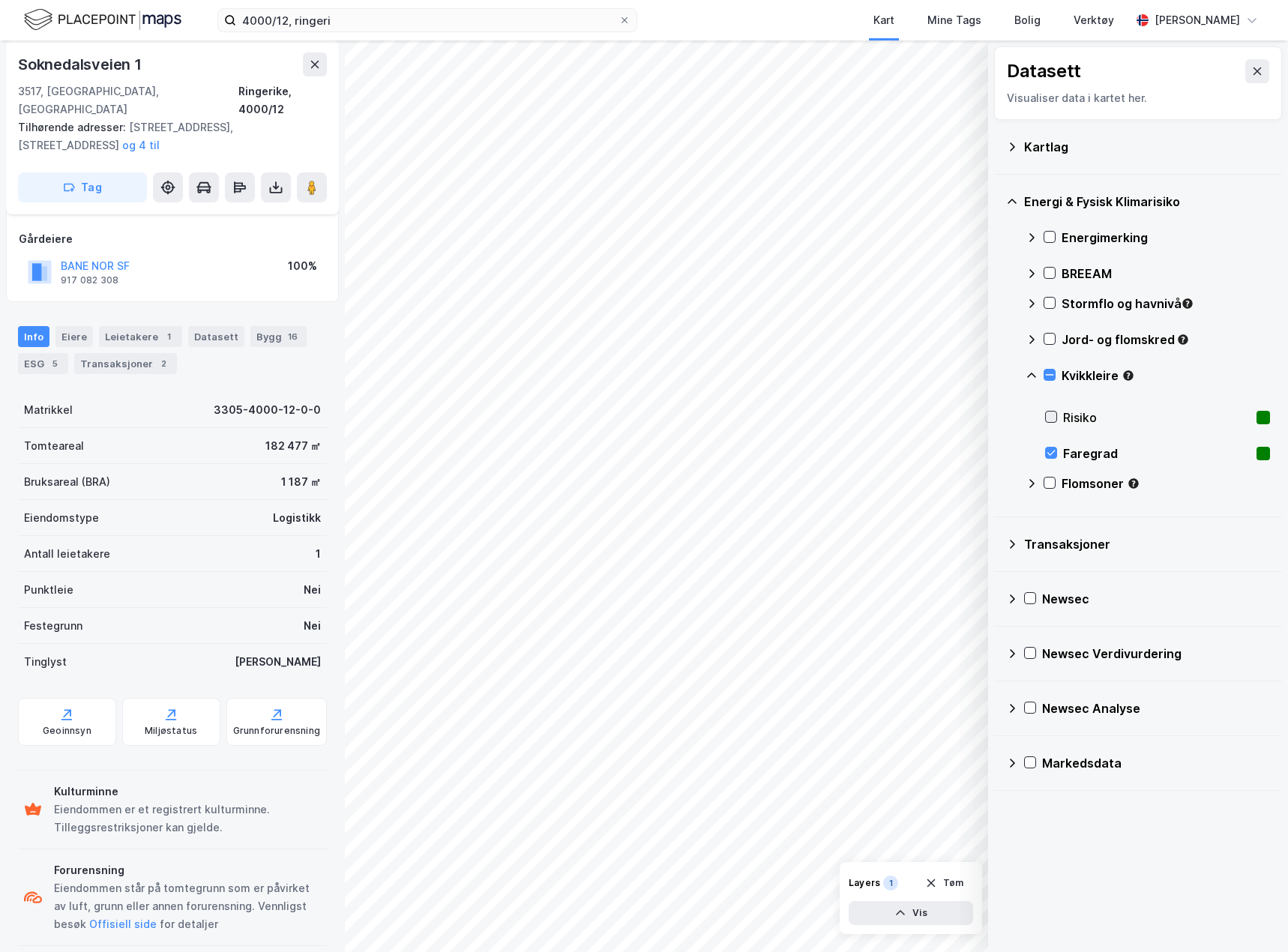
click at [1045, 412] on div at bounding box center [1050, 416] width 12 height 12
click at [1050, 447] on icon at bounding box center [1050, 452] width 10 height 10
click at [1052, 446] on div "Faregrad" at bounding box center [1157, 453] width 225 height 36
click at [1051, 417] on icon at bounding box center [1050, 417] width 8 height 6
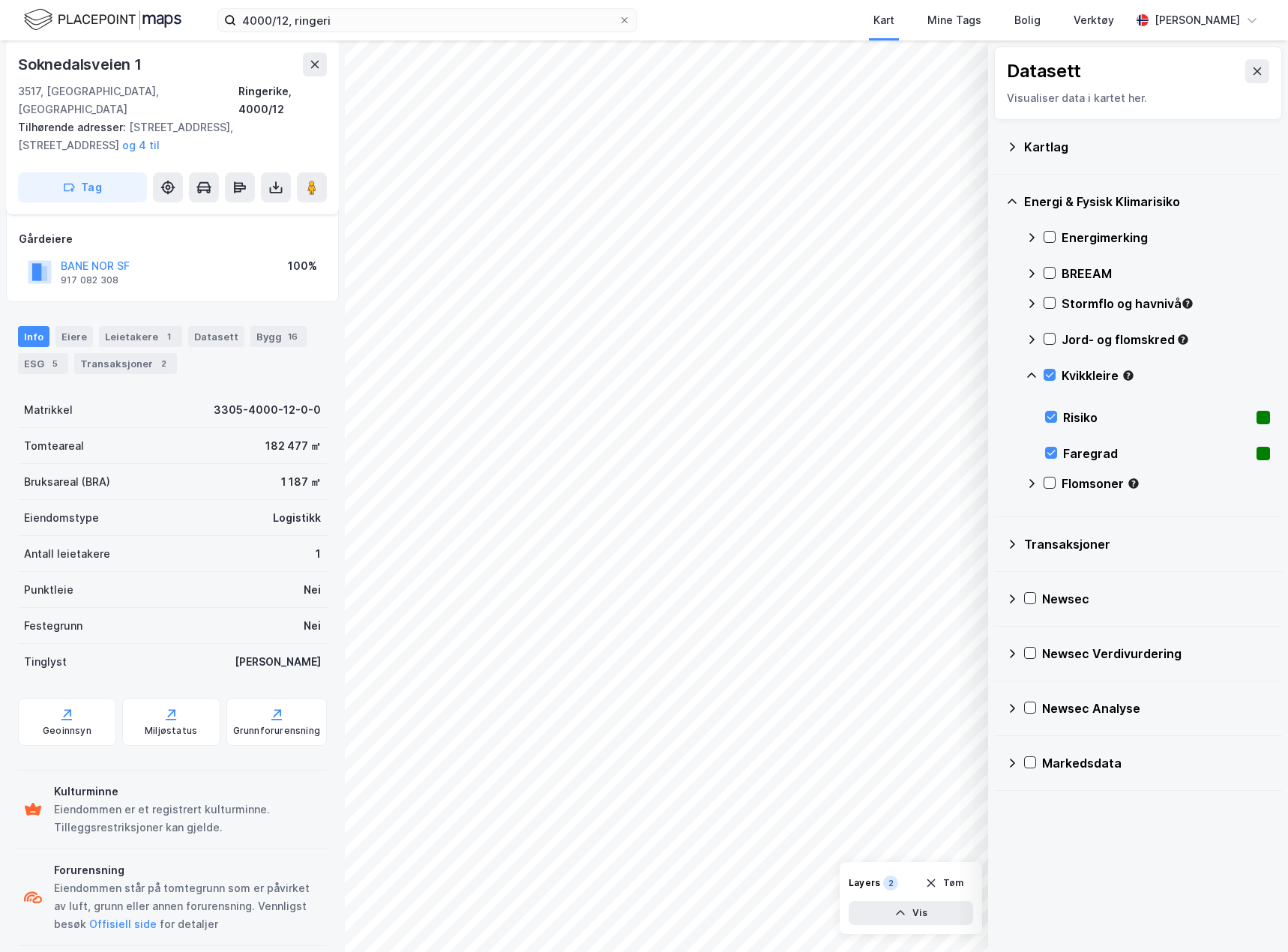
click at [1030, 482] on icon at bounding box center [1031, 483] width 12 height 12
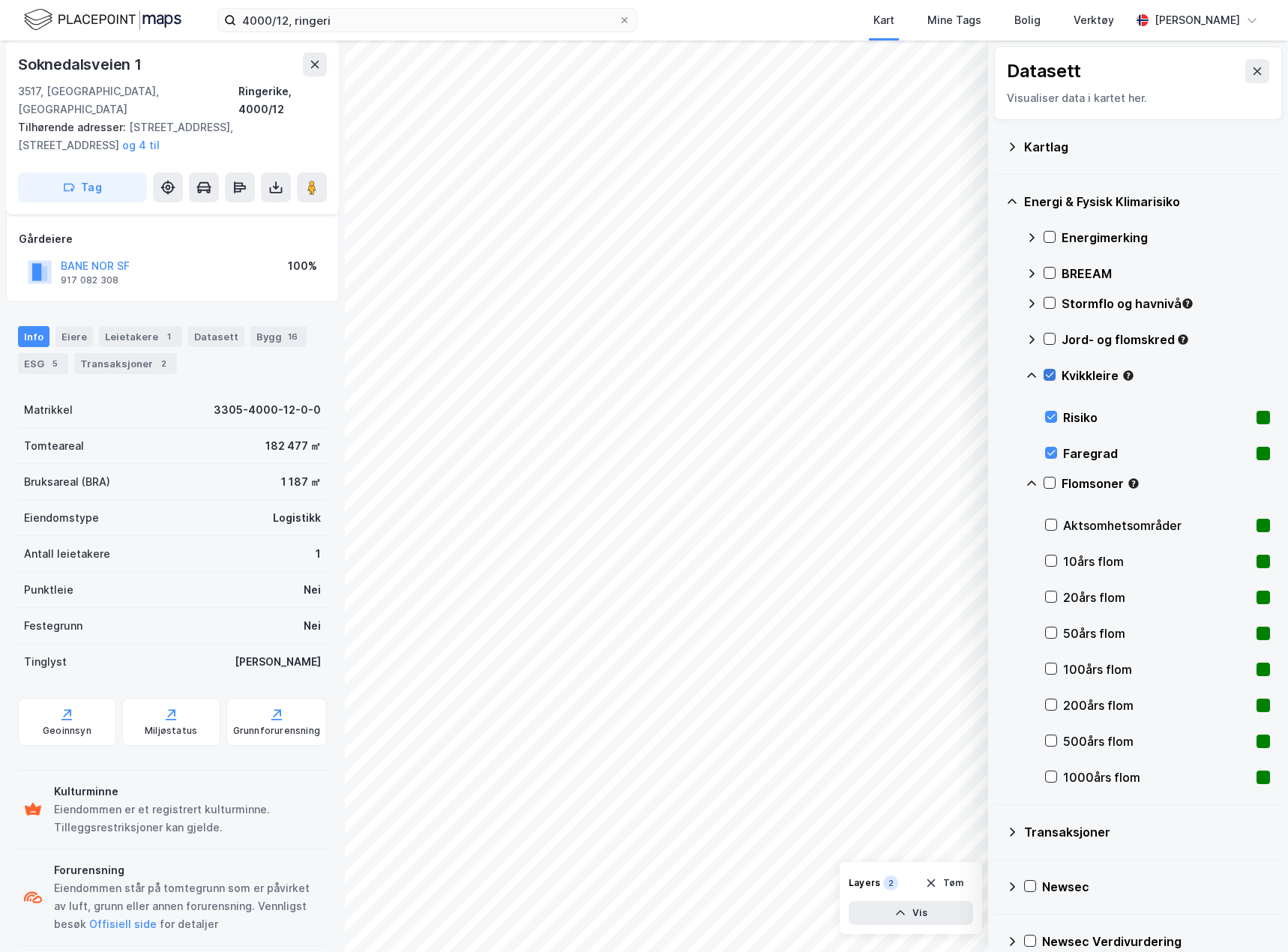
click at [1050, 373] on icon at bounding box center [1049, 374] width 10 height 10
click at [1050, 485] on icon at bounding box center [1049, 482] width 10 height 10
click at [1049, 562] on icon at bounding box center [1050, 562] width 8 height 6
click at [1047, 598] on icon at bounding box center [1050, 596] width 10 height 10
click at [1047, 626] on div "50års flom" at bounding box center [1157, 633] width 225 height 36
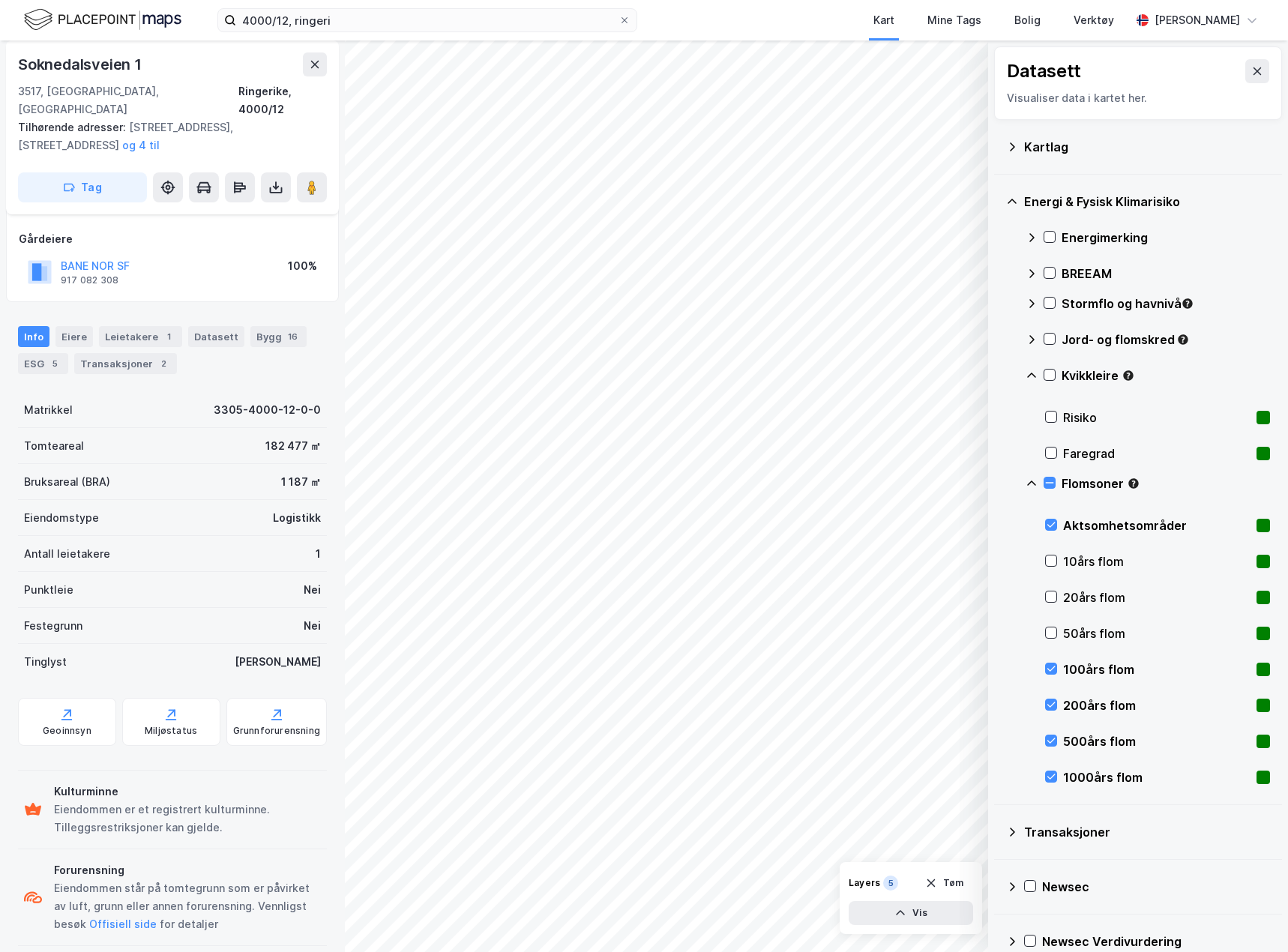
click at [1048, 657] on div "100års flom" at bounding box center [1157, 668] width 225 height 36
click at [1048, 700] on icon at bounding box center [1050, 704] width 10 height 10
drag, startPoint x: 1048, startPoint y: 733, endPoint x: 1053, endPoint y: 760, distance: 27.5
click at [1048, 735] on div "500års flom" at bounding box center [1157, 741] width 225 height 36
click at [1051, 771] on div at bounding box center [1050, 776] width 12 height 12
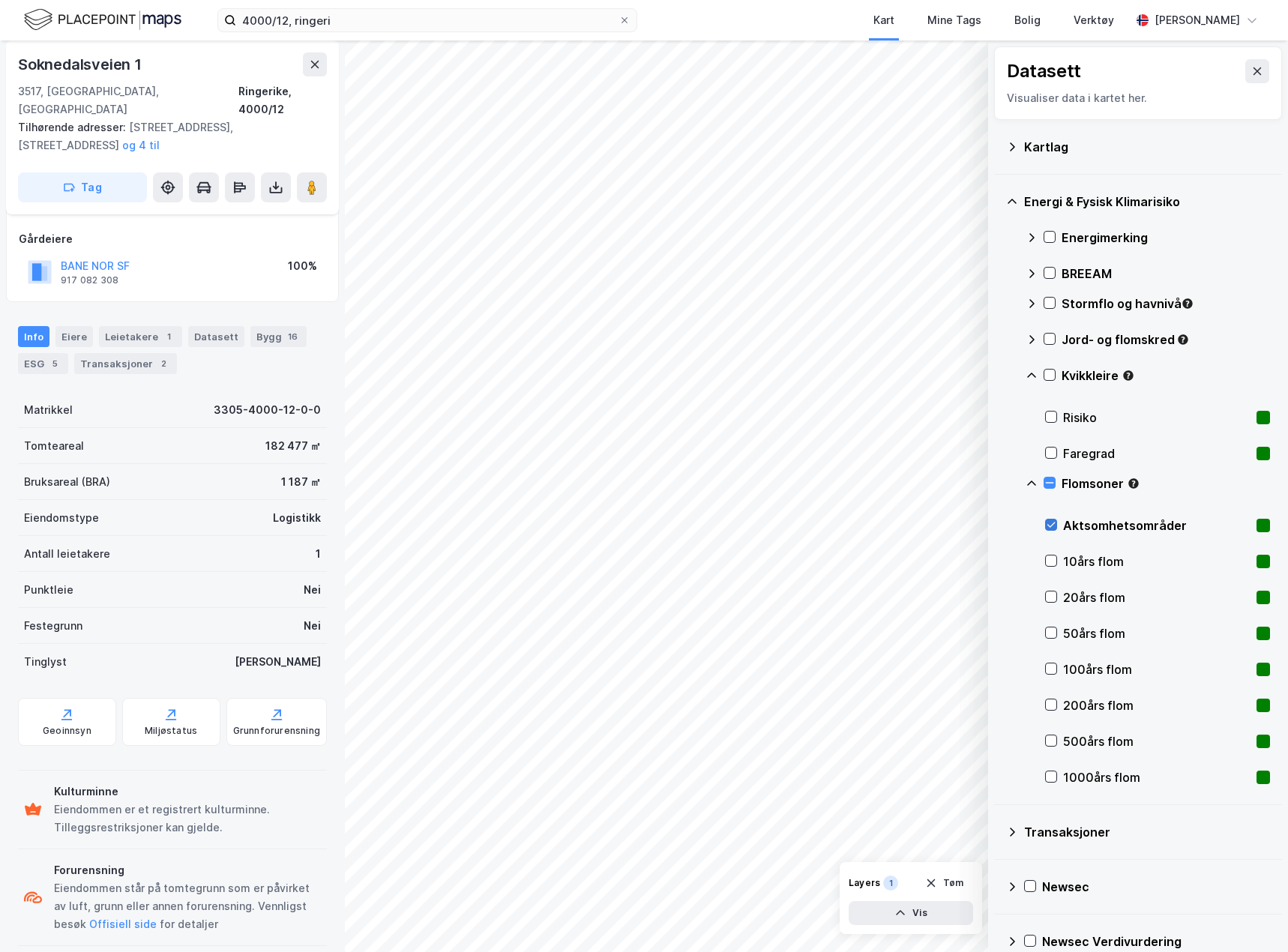
click at [1053, 526] on icon at bounding box center [1050, 524] width 10 height 10
click at [1051, 378] on icon at bounding box center [1049, 374] width 10 height 10
click at [1251, 72] on icon at bounding box center [1257, 71] width 12 height 12
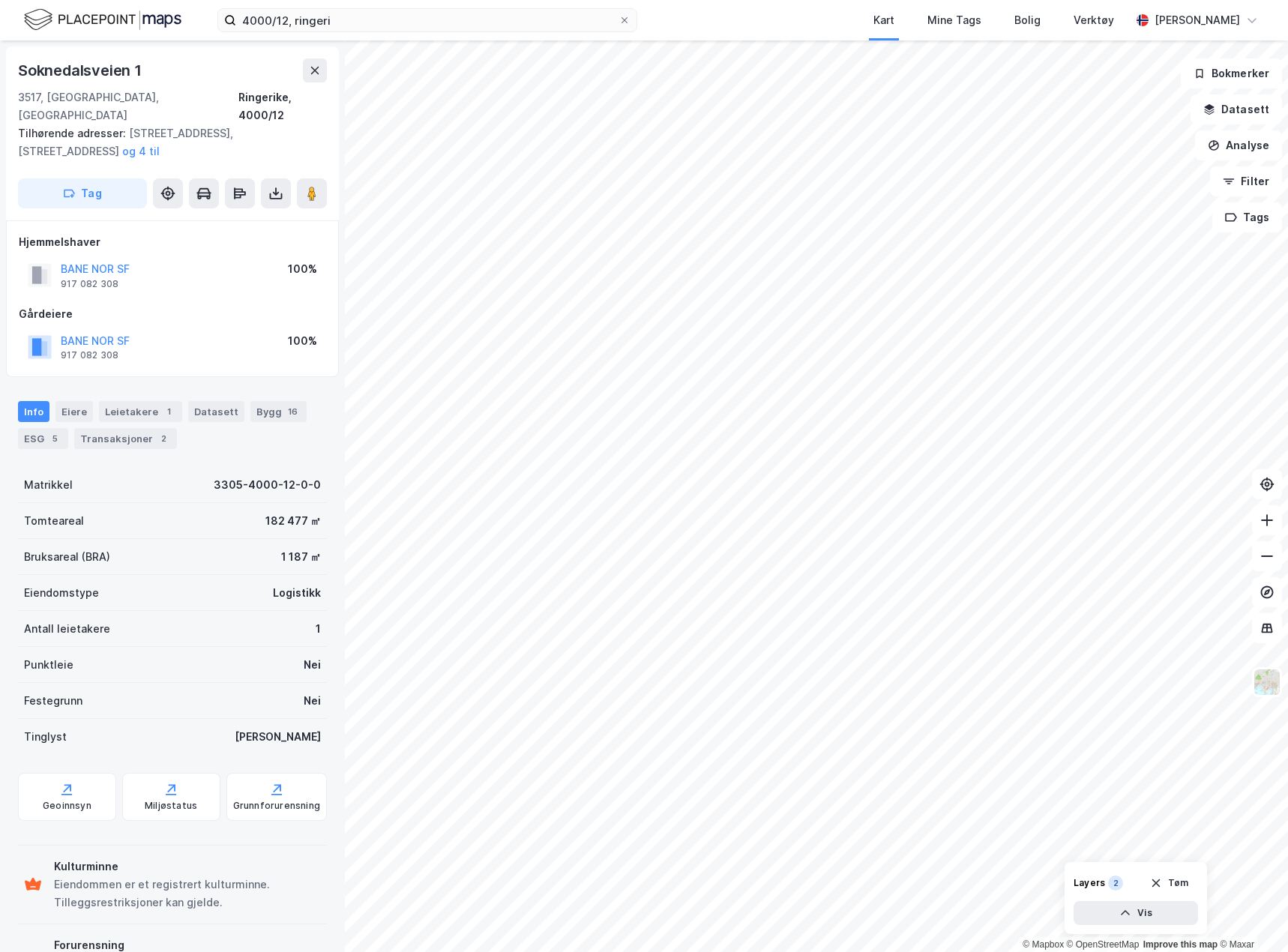
scroll to position [75, 0]
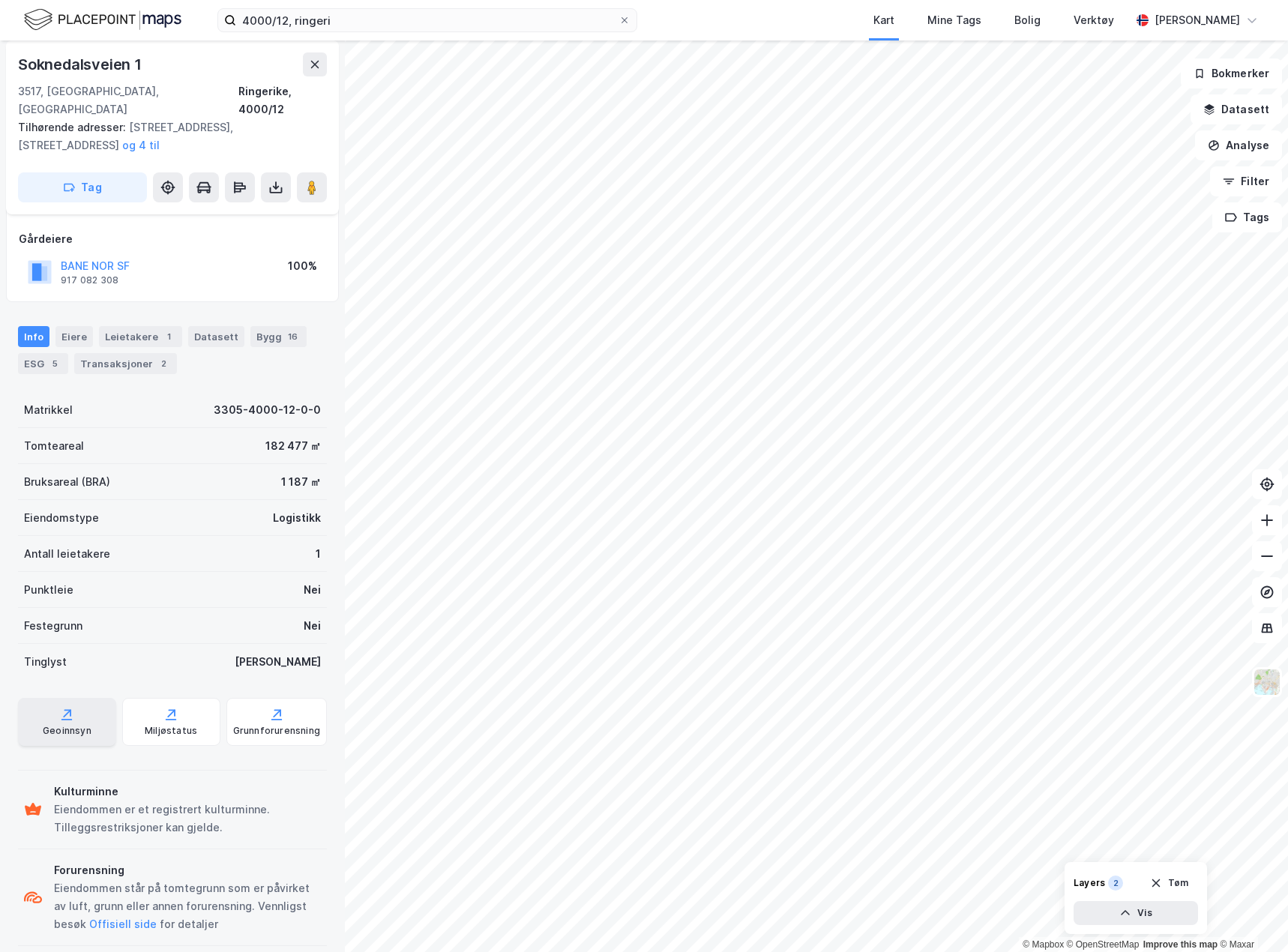
click at [66, 725] on div "Geoinnsyn" at bounding box center [66, 730] width 49 height 12
click at [1226, 110] on button "Datasett" at bounding box center [1236, 110] width 91 height 30
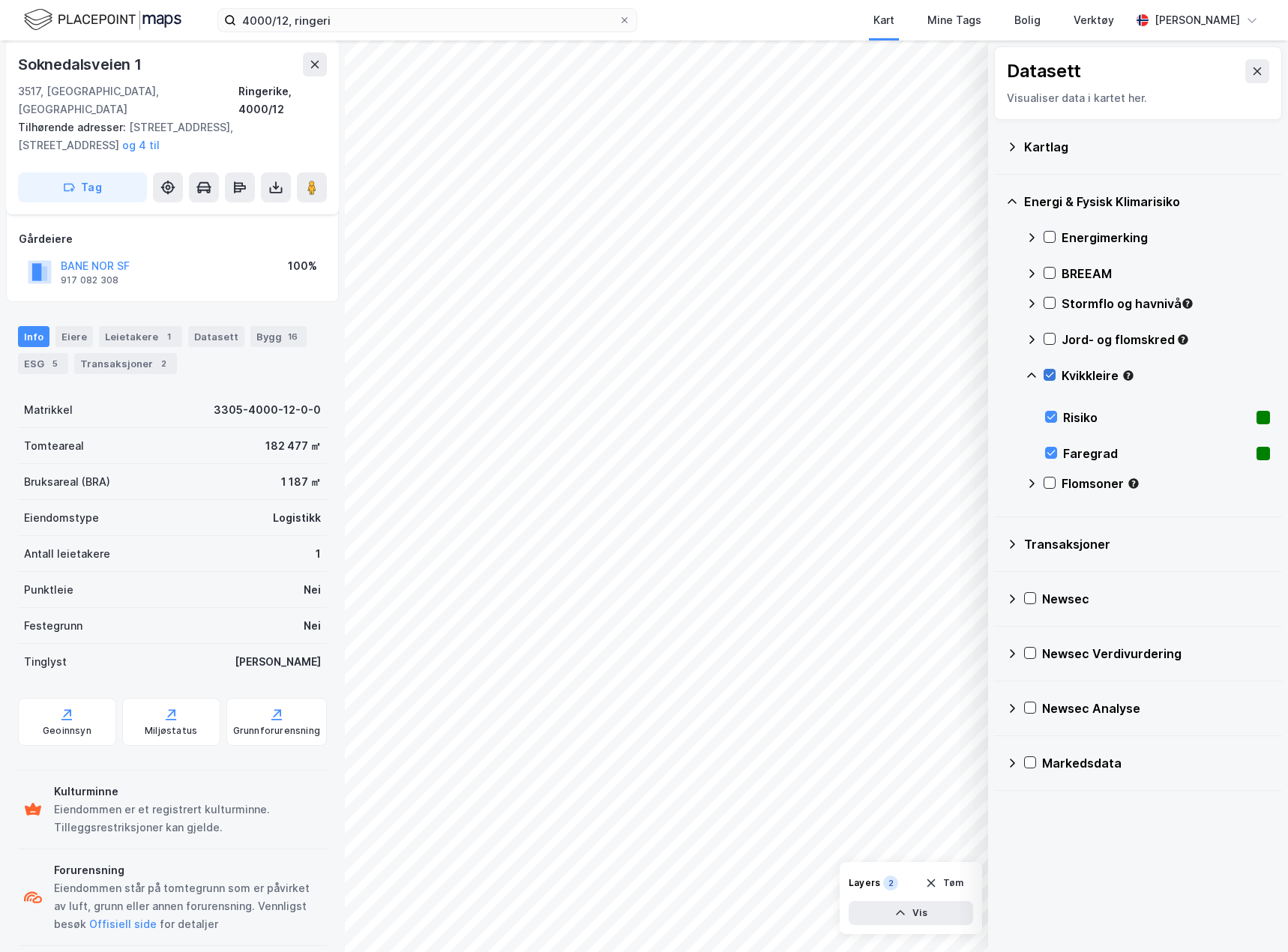
click at [1045, 373] on icon at bounding box center [1049, 374] width 10 height 10
click at [1251, 70] on icon at bounding box center [1257, 71] width 12 height 12
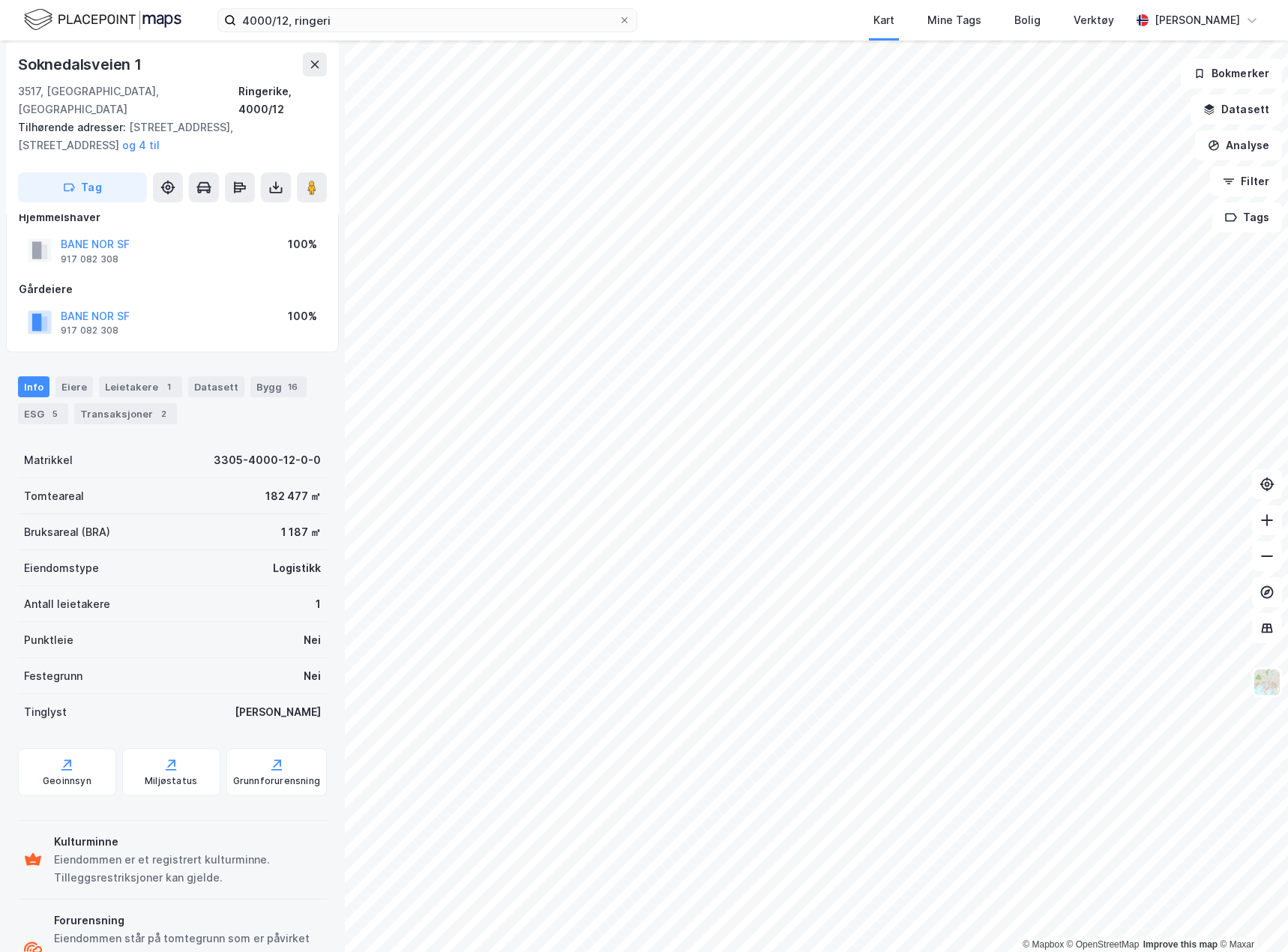
scroll to position [0, 0]
